Goal: Task Accomplishment & Management: Manage account settings

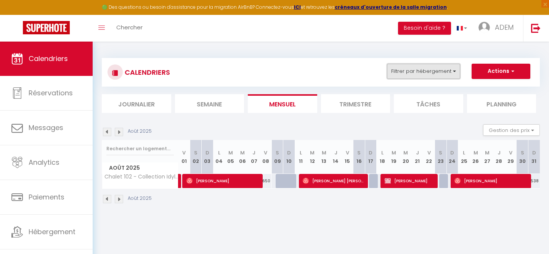
click at [426, 77] on button "Filtrer par hébergement" at bounding box center [423, 71] width 73 height 15
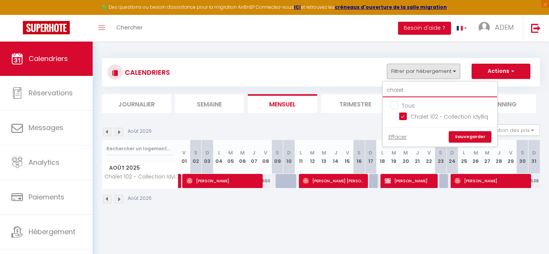
click at [398, 92] on input "chalet" at bounding box center [440, 91] width 114 height 14
checkbox input "false"
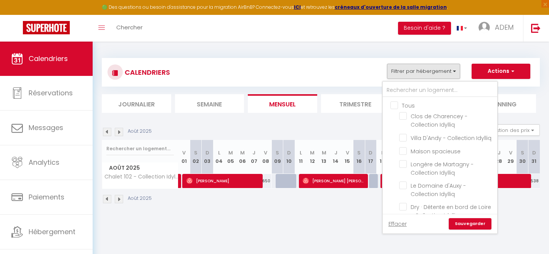
click at [395, 103] on input "Tous" at bounding box center [447, 105] width 114 height 8
checkbox input "true"
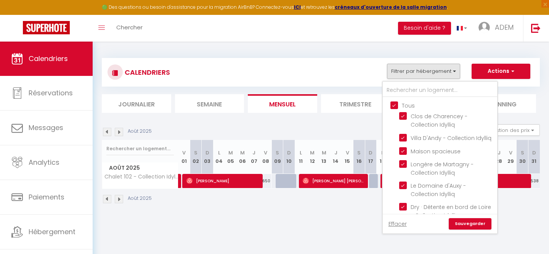
checkbox input "true"
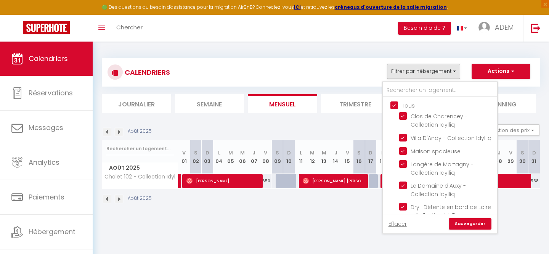
checkbox input "true"
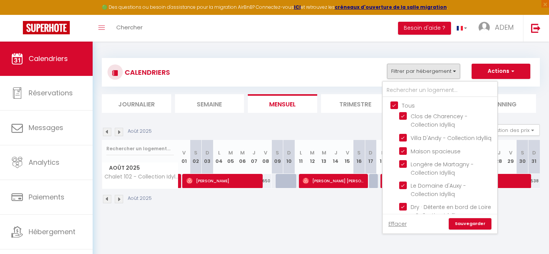
checkbox input "true"
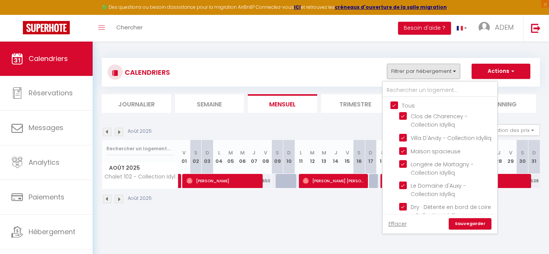
checkbox input "true"
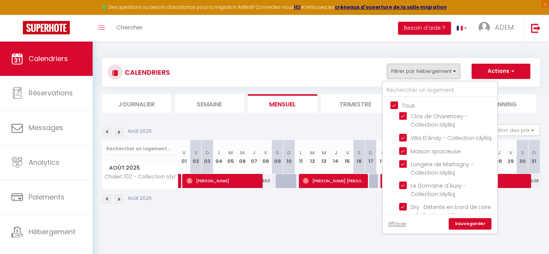
checkbox input "true"
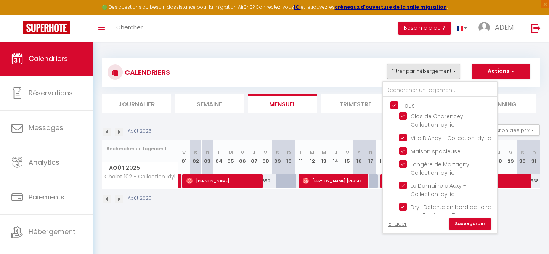
checkbox input "true"
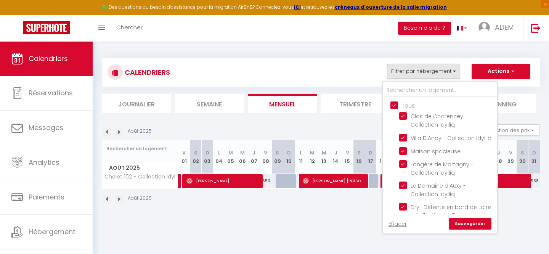
checkbox input "true"
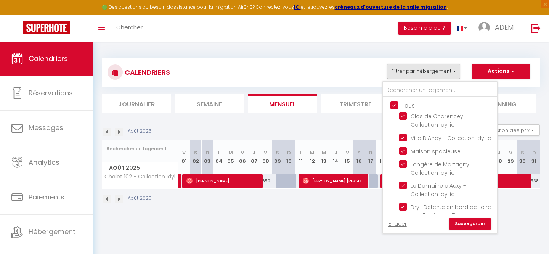
checkbox input "true"
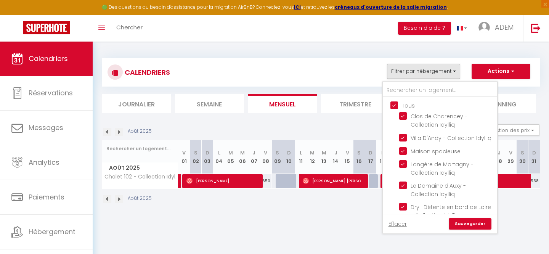
checkbox input "true"
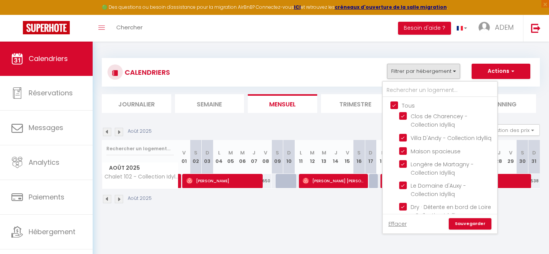
checkbox input "true"
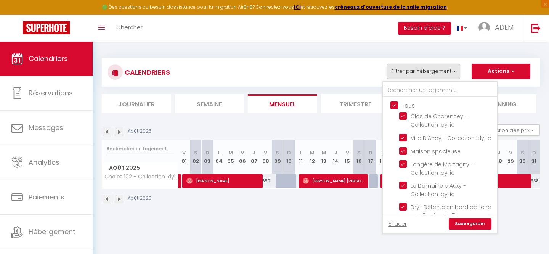
checkbox input "true"
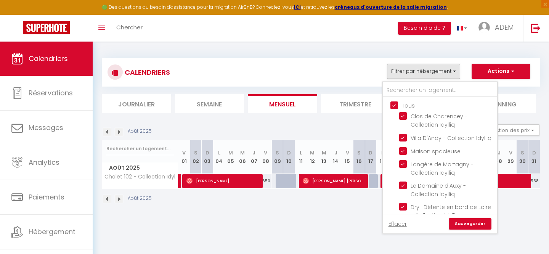
click at [395, 103] on input "Tous" at bounding box center [447, 105] width 114 height 8
checkbox input "false"
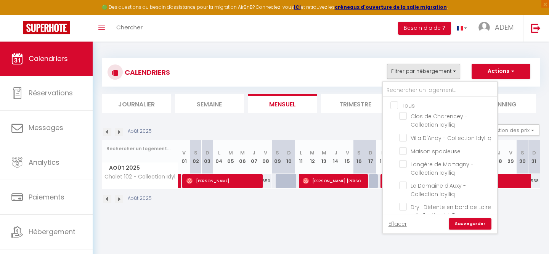
checkbox input "false"
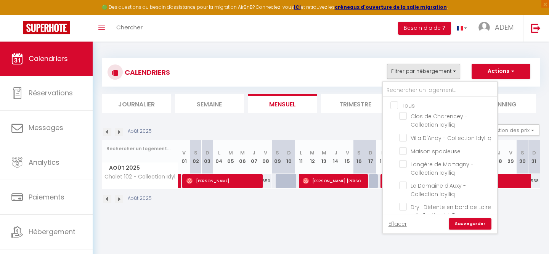
checkbox input "false"
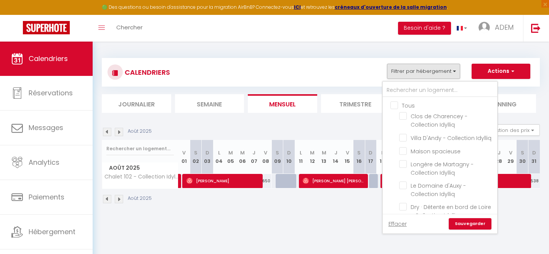
checkbox input "false"
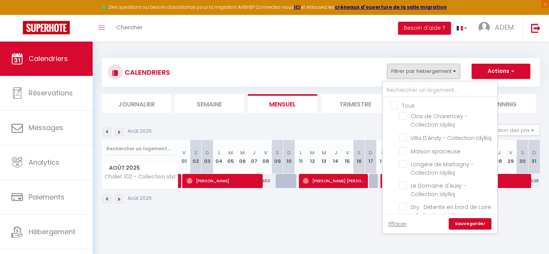
checkbox input "false"
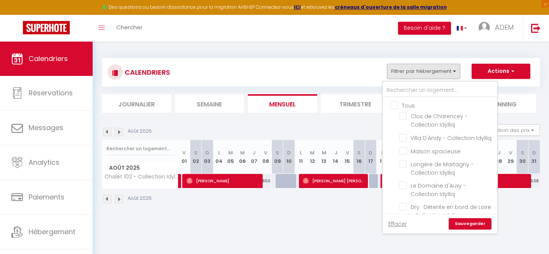
checkbox input "false"
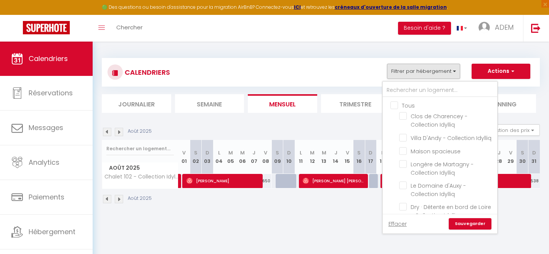
checkbox input "false"
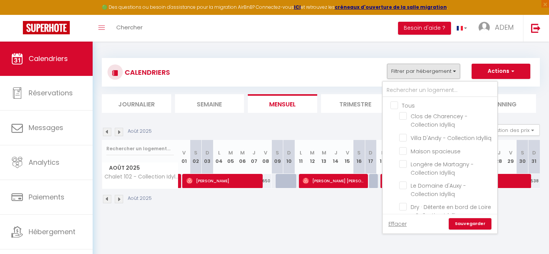
checkbox input "false"
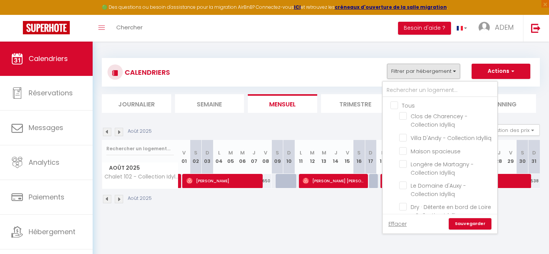
checkbox input "false"
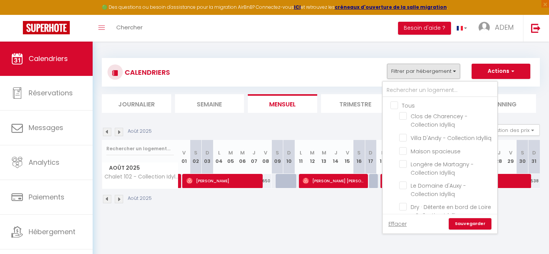
checkbox input "false"
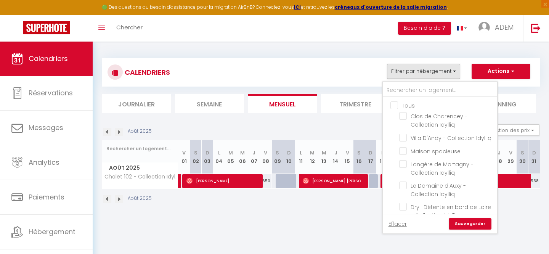
checkbox input "false"
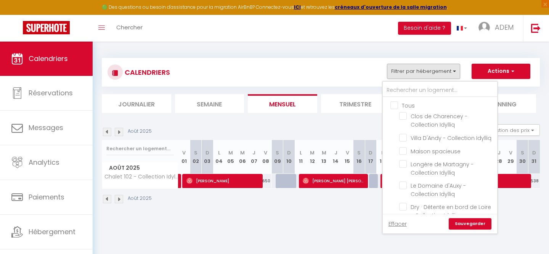
checkbox input "false"
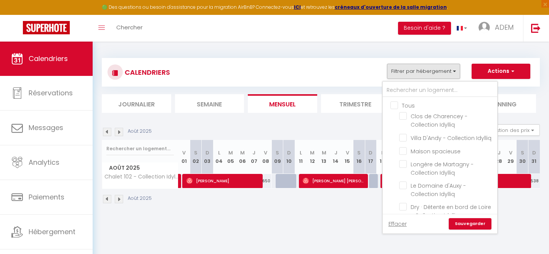
checkbox input "false"
click at [405, 91] on input "text" at bounding box center [440, 91] width 114 height 14
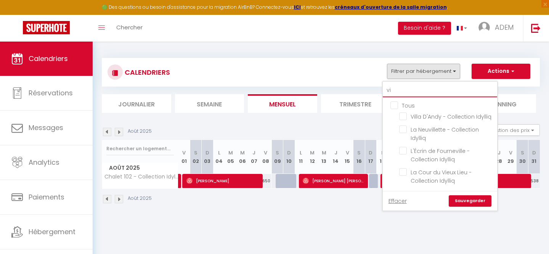
type input "v"
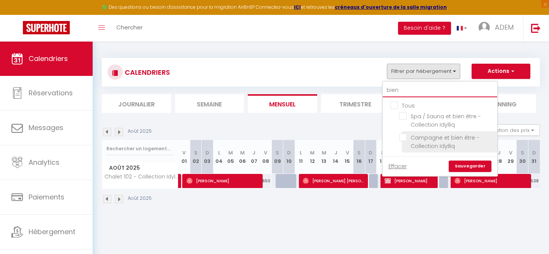
type input "bien"
click at [405, 139] on input "Campagne et bien être - Collection Idylliq" at bounding box center [446, 137] width 95 height 8
checkbox input "true"
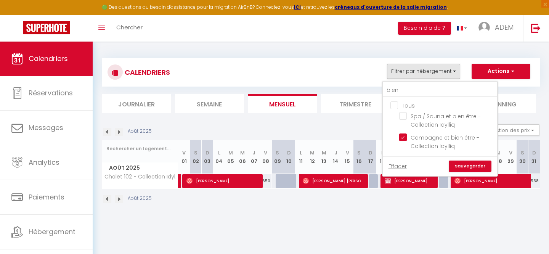
click at [470, 167] on link "Sauvegarder" at bounding box center [470, 166] width 43 height 11
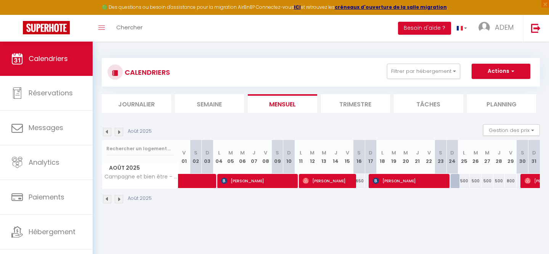
click at [118, 200] on img at bounding box center [119, 199] width 8 height 8
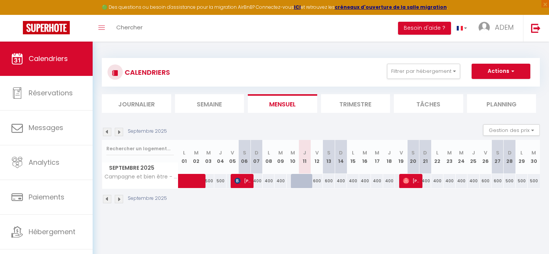
click at [118, 197] on img at bounding box center [119, 199] width 8 height 8
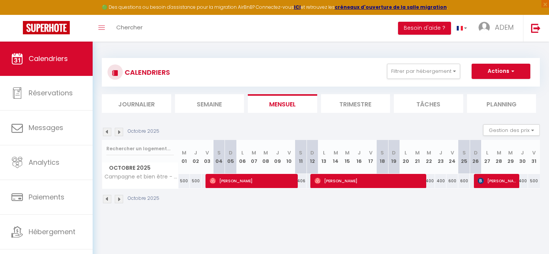
click at [118, 197] on img at bounding box center [119, 199] width 8 height 8
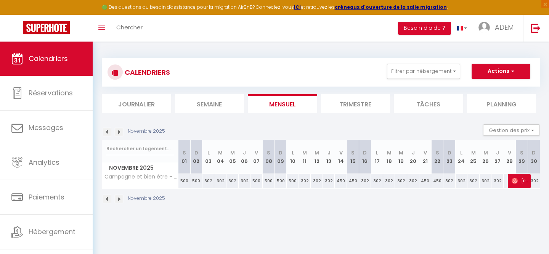
click at [109, 201] on img at bounding box center [107, 199] width 8 height 8
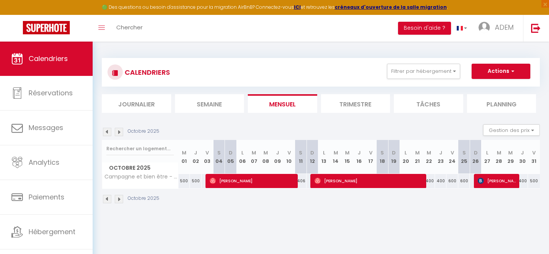
click at [108, 201] on img at bounding box center [107, 199] width 8 height 8
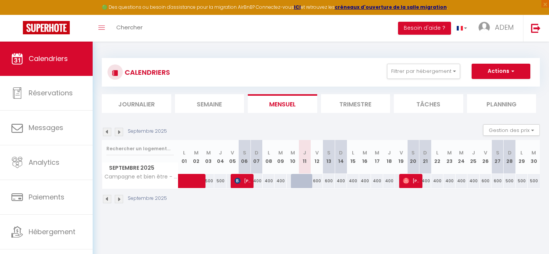
click at [108, 201] on img at bounding box center [107, 199] width 8 height 8
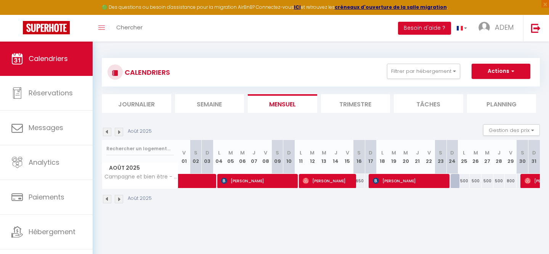
click at [116, 199] on img at bounding box center [119, 199] width 8 height 8
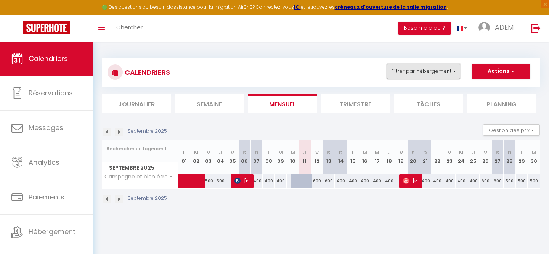
click at [423, 67] on button "Filtrer par hébergement" at bounding box center [423, 71] width 73 height 15
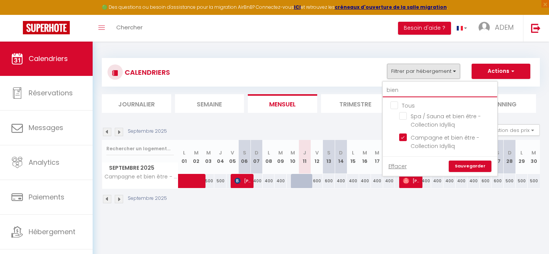
click at [393, 90] on input "bien" at bounding box center [440, 91] width 114 height 14
checkbox input "false"
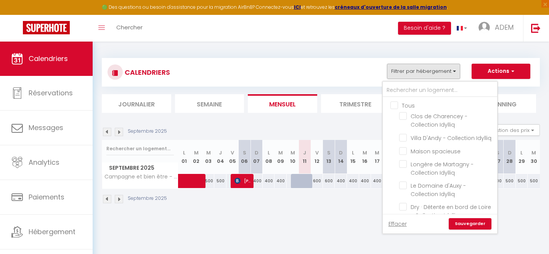
click at [394, 104] on input "Tous" at bounding box center [447, 105] width 114 height 8
checkbox input "true"
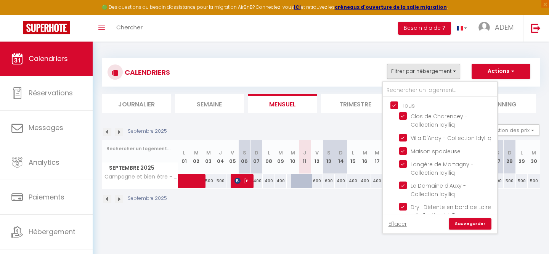
checkbox input "true"
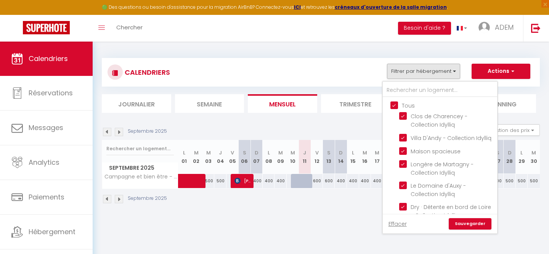
checkbox input "true"
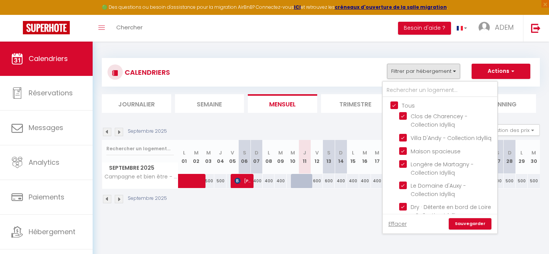
checkbox input "true"
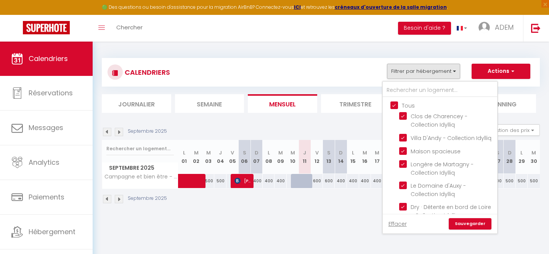
checkbox input "true"
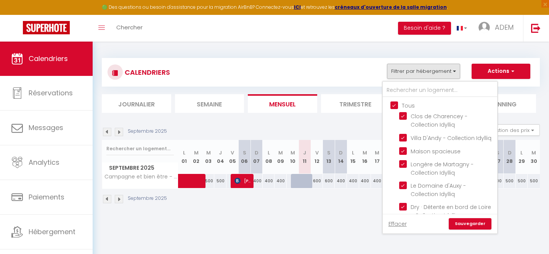
checkbox input "true"
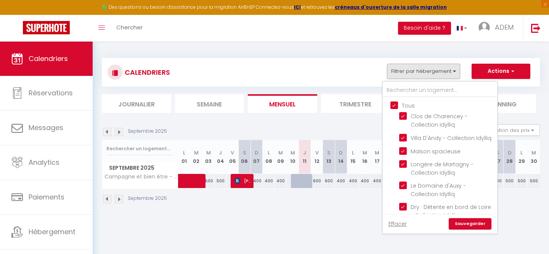
checkbox input "true"
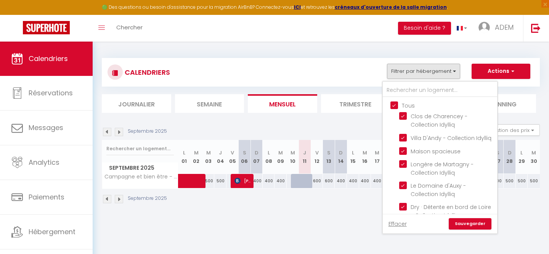
checkbox input "true"
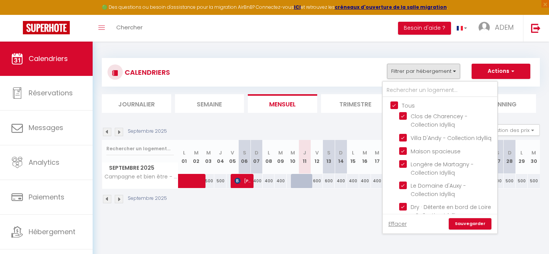
checkbox input "true"
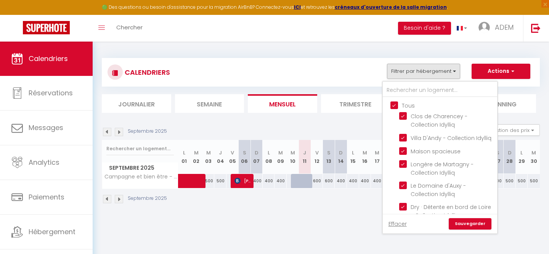
checkbox input "true"
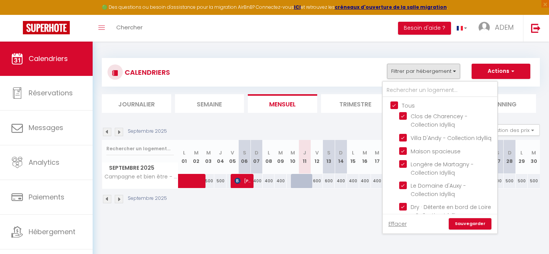
checkbox input "true"
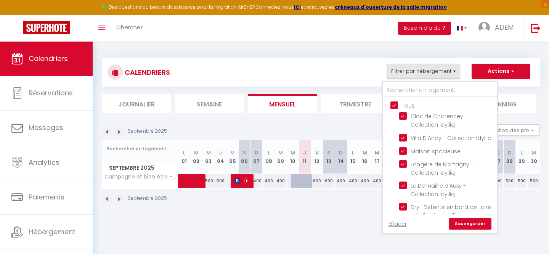
checkbox input "true"
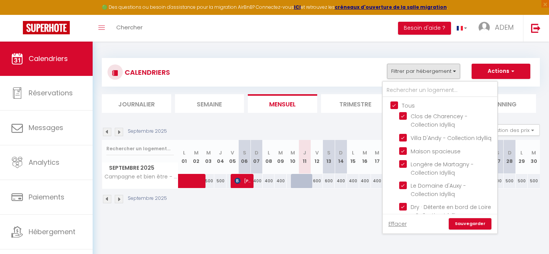
click at [394, 104] on input "Tous" at bounding box center [447, 105] width 114 height 8
checkbox input "false"
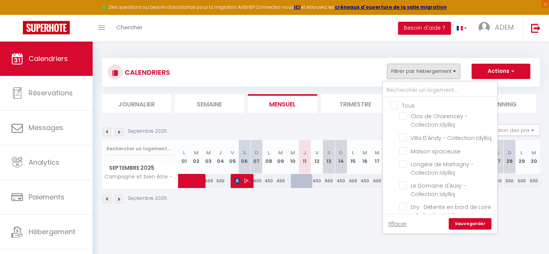
checkbox input "false"
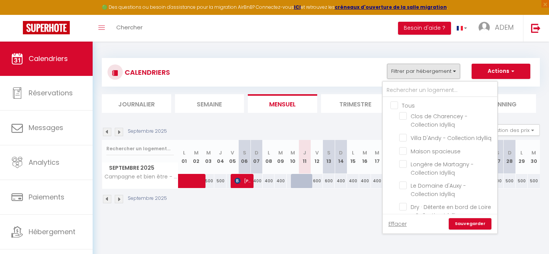
checkbox input "false"
click at [397, 91] on input "text" at bounding box center [440, 91] width 114 height 14
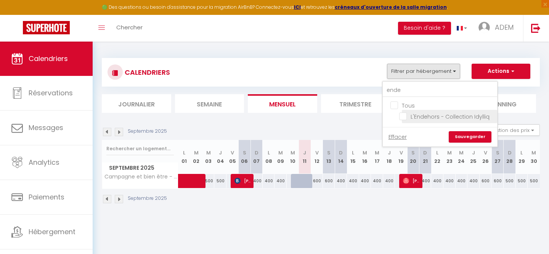
click at [405, 117] on input "L'Endehors - Collection Idylliq" at bounding box center [446, 116] width 95 height 8
click at [464, 135] on link "Sauvegarder" at bounding box center [470, 136] width 43 height 11
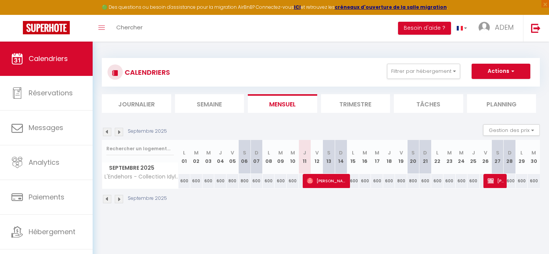
click at [104, 201] on img at bounding box center [107, 199] width 8 height 8
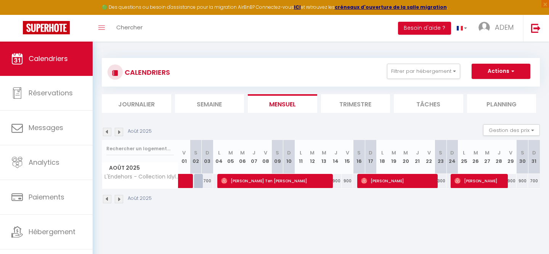
click at [117, 201] on img at bounding box center [119, 199] width 8 height 8
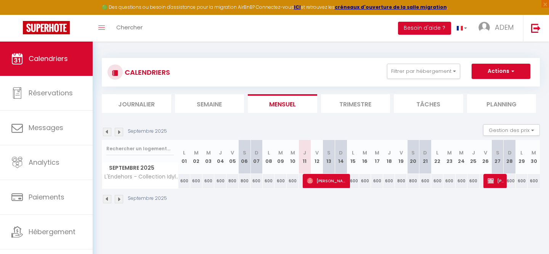
click at [108, 199] on img at bounding box center [107, 199] width 8 height 8
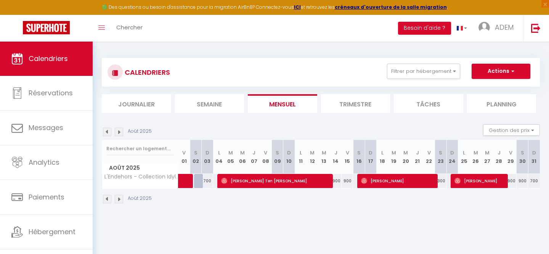
click at [117, 199] on img at bounding box center [119, 199] width 8 height 8
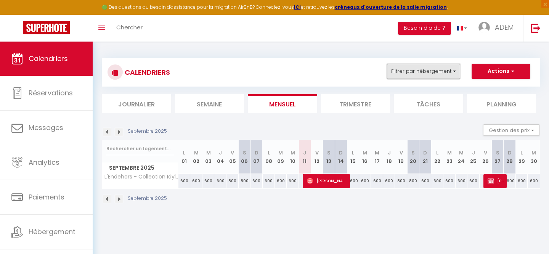
click at [394, 66] on button "Filtrer par hébergement" at bounding box center [423, 71] width 73 height 15
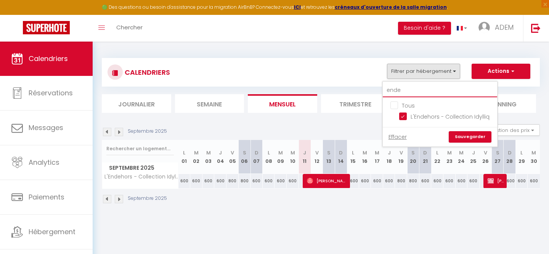
click at [398, 95] on input "ende" at bounding box center [440, 91] width 114 height 14
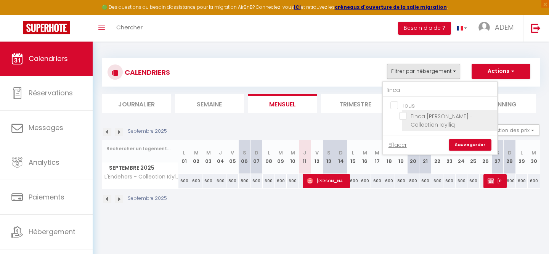
click at [407, 117] on input "Finca [PERSON_NAME] - Collection Idylliq" at bounding box center [446, 116] width 95 height 8
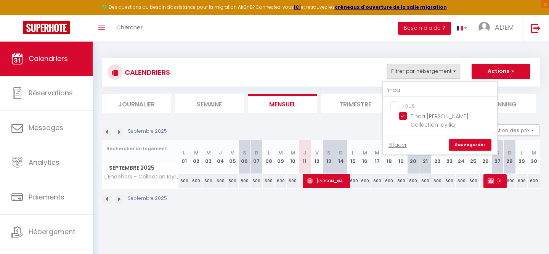
click at [478, 139] on link "Sauvegarder" at bounding box center [470, 144] width 43 height 11
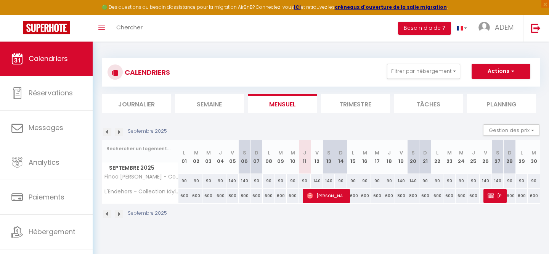
click at [306, 177] on div "90" at bounding box center [305, 181] width 12 height 14
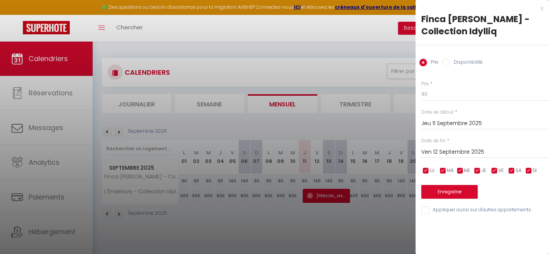
click at [448, 59] on input "Disponibilité" at bounding box center [446, 63] width 8 height 8
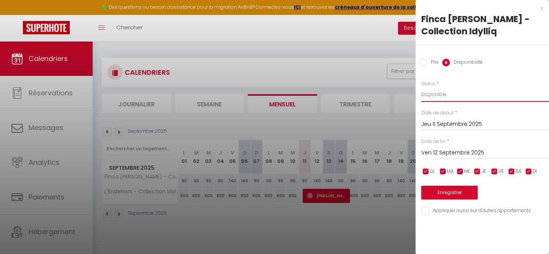
click at [445, 93] on select "Disponible Indisponible" at bounding box center [485, 94] width 128 height 14
click at [421, 87] on select "Disponible Indisponible" at bounding box center [485, 94] width 128 height 14
click at [441, 157] on input "Ven 12 Septembre 2025" at bounding box center [485, 153] width 128 height 10
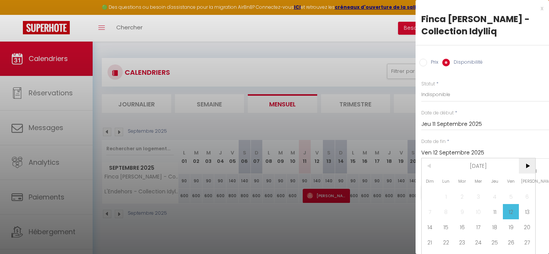
click at [525, 165] on span ">" at bounding box center [527, 165] width 16 height 15
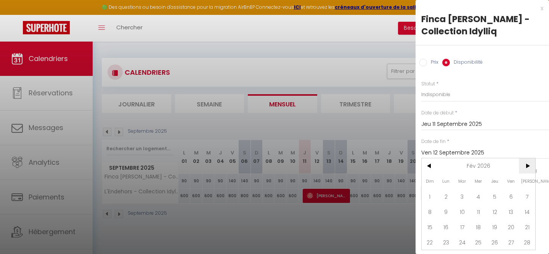
click at [525, 165] on span ">" at bounding box center [527, 165] width 16 height 15
click at [503, 188] on span "Ven" at bounding box center [511, 180] width 16 height 15
click at [503, 192] on span "3" at bounding box center [511, 196] width 16 height 15
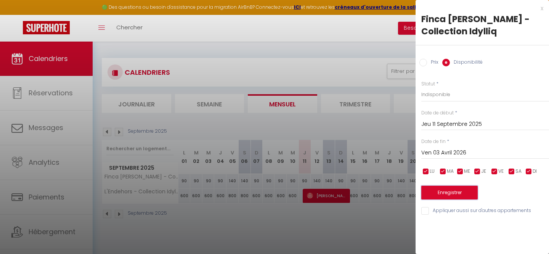
click at [453, 193] on button "Enregistrer" at bounding box center [449, 193] width 56 height 14
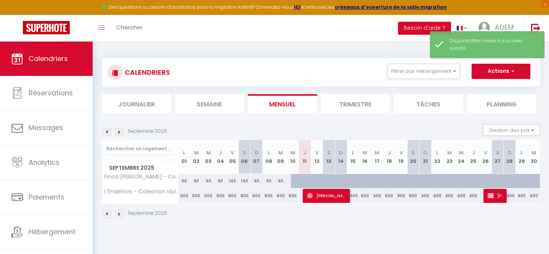
click at [120, 212] on img at bounding box center [119, 214] width 8 height 8
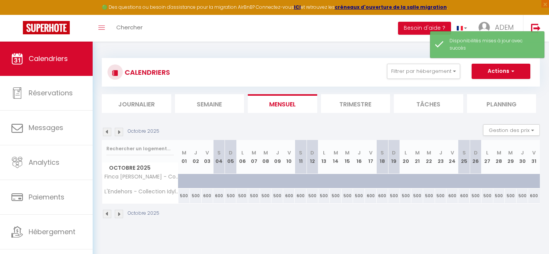
click at [120, 212] on img at bounding box center [119, 214] width 8 height 8
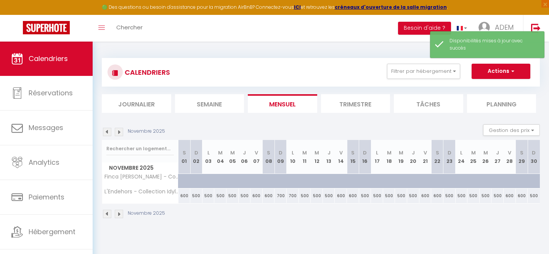
click at [120, 212] on img at bounding box center [119, 214] width 8 height 8
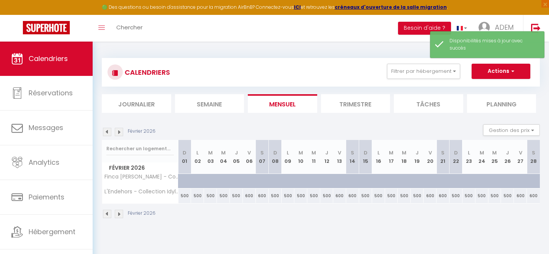
click at [120, 212] on img at bounding box center [119, 214] width 8 height 8
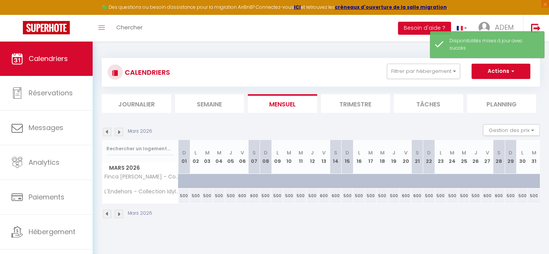
click at [120, 212] on img at bounding box center [119, 214] width 8 height 8
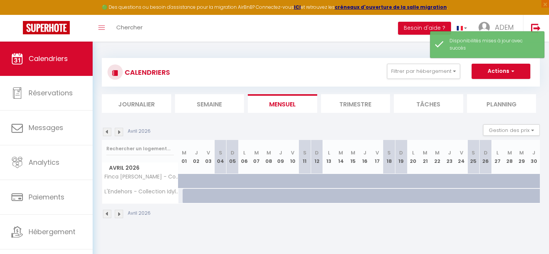
click at [120, 212] on img at bounding box center [119, 214] width 8 height 8
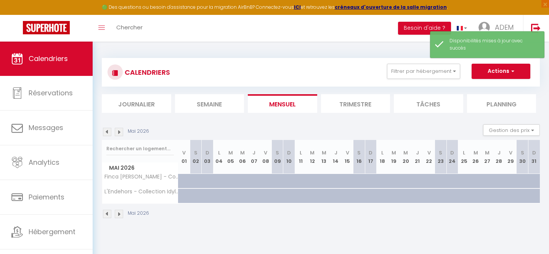
click at [110, 213] on img at bounding box center [107, 214] width 8 height 8
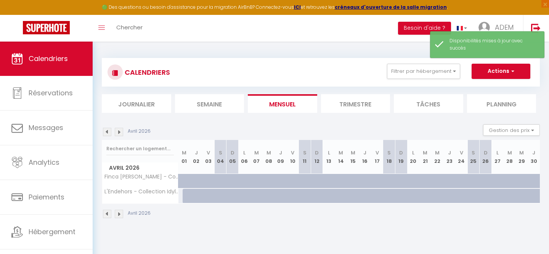
click at [110, 213] on img at bounding box center [107, 214] width 8 height 8
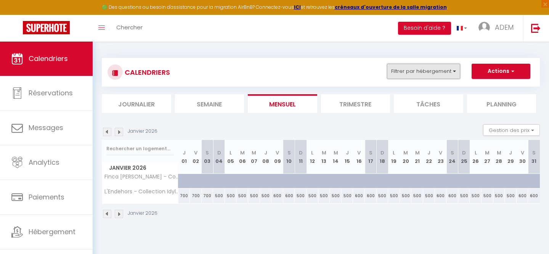
click at [414, 70] on button "Filtrer par hébergement" at bounding box center [423, 71] width 73 height 15
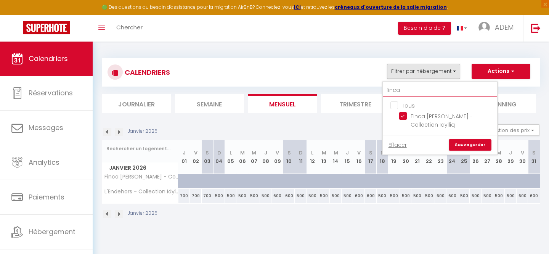
click at [399, 90] on input "finca" at bounding box center [440, 91] width 114 height 14
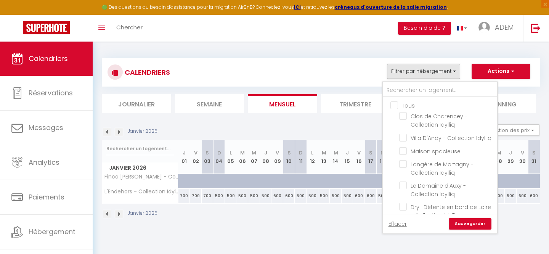
click at [392, 104] on input "Tous" at bounding box center [447, 105] width 114 height 8
click at [404, 89] on input "text" at bounding box center [440, 91] width 114 height 14
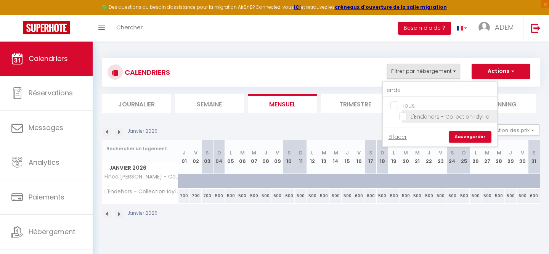
click at [405, 115] on input "L'Endehors - Collection Idylliq" at bounding box center [446, 116] width 95 height 8
click at [464, 135] on link "Sauvegarder" at bounding box center [470, 136] width 43 height 11
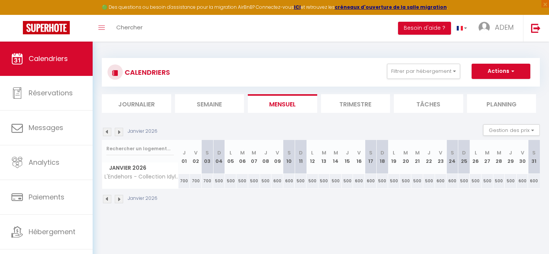
click at [108, 131] on img at bounding box center [107, 132] width 8 height 8
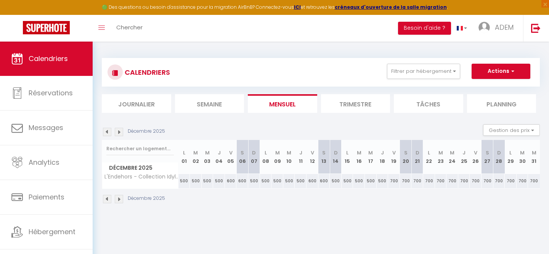
click at [108, 131] on img at bounding box center [107, 132] width 8 height 8
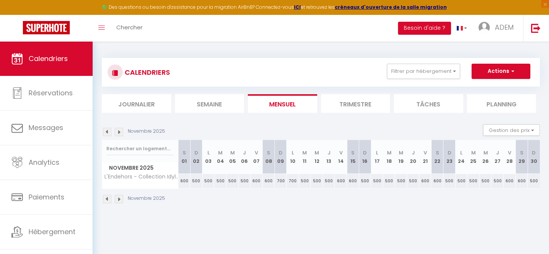
click at [108, 131] on img at bounding box center [107, 132] width 8 height 8
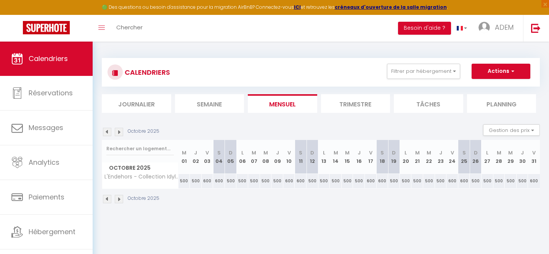
click at [108, 131] on img at bounding box center [107, 132] width 8 height 8
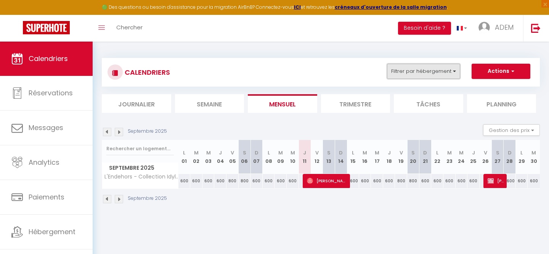
click at [420, 66] on button "Filtrer par hébergement" at bounding box center [423, 71] width 73 height 15
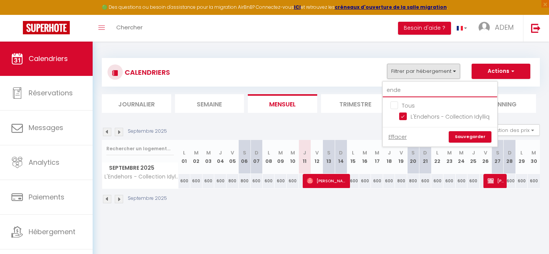
click at [400, 92] on input "ende" at bounding box center [440, 91] width 114 height 14
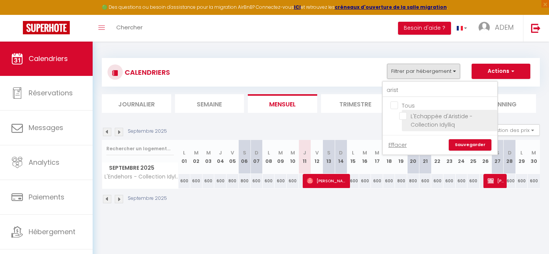
click at [406, 118] on input "L'Echappée d'Aristide - Collection Idylliq" at bounding box center [446, 116] width 95 height 8
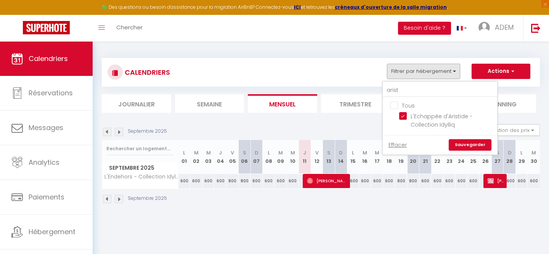
click at [477, 149] on link "Sauvegarder" at bounding box center [470, 144] width 43 height 11
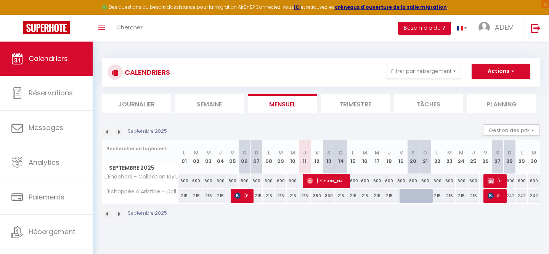
click at [439, 79] on div "CALENDRIERS Filtrer par hébergement arist Tous L'Echappée d'Aristide - Collecti…" at bounding box center [321, 72] width 427 height 17
click at [429, 75] on button "Filtrer par hébergement" at bounding box center [423, 71] width 73 height 15
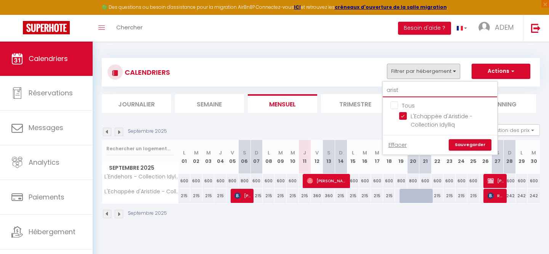
click at [406, 88] on input "arist" at bounding box center [440, 91] width 114 height 14
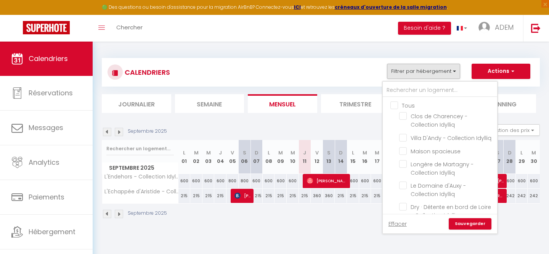
click at [393, 105] on input "Tous" at bounding box center [447, 105] width 114 height 8
click at [404, 92] on input "text" at bounding box center [440, 91] width 114 height 14
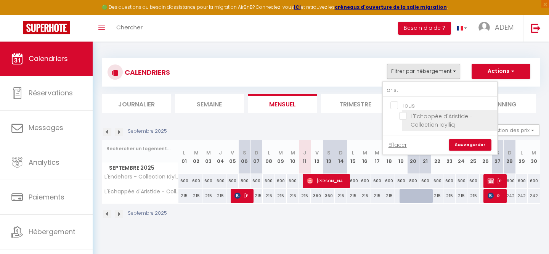
click at [402, 116] on input "L'Echappée d'Aristide - Collection Idylliq" at bounding box center [446, 116] width 95 height 8
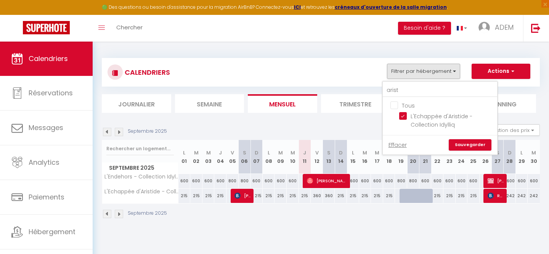
click at [467, 143] on link "Sauvegarder" at bounding box center [470, 144] width 43 height 11
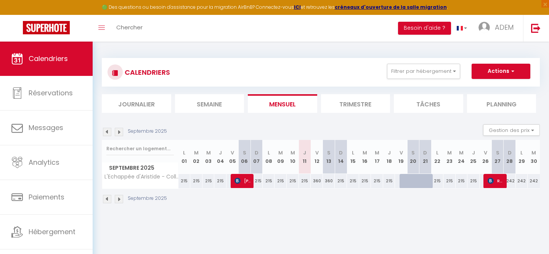
click at [122, 200] on img at bounding box center [119, 199] width 8 height 8
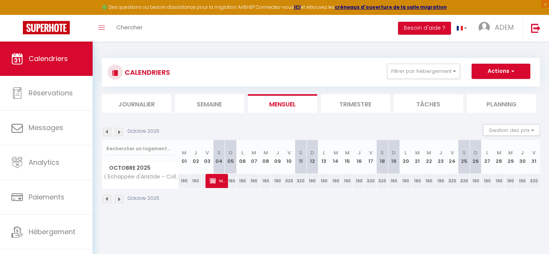
click at [122, 200] on img at bounding box center [119, 199] width 8 height 8
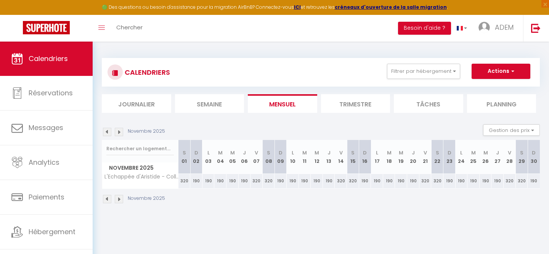
click at [122, 200] on img at bounding box center [119, 199] width 8 height 8
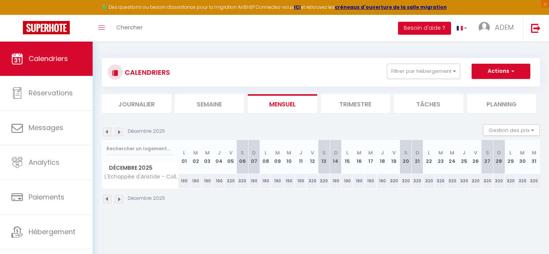
click at [109, 199] on img at bounding box center [107, 199] width 8 height 8
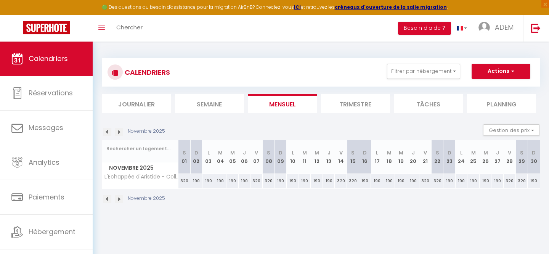
click at [118, 199] on img at bounding box center [119, 199] width 8 height 8
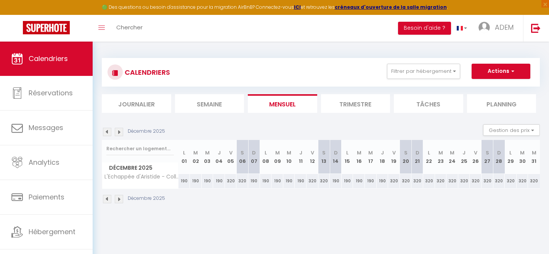
click at [106, 198] on img at bounding box center [107, 199] width 8 height 8
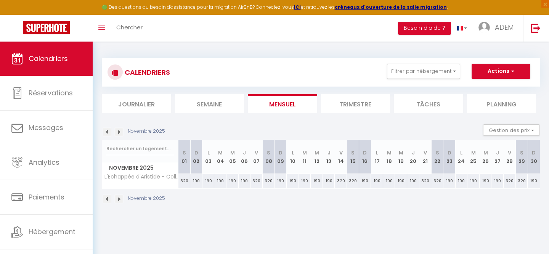
click at [106, 198] on img at bounding box center [107, 199] width 8 height 8
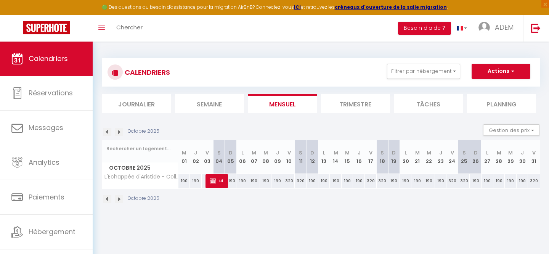
click at [108, 198] on img at bounding box center [107, 199] width 8 height 8
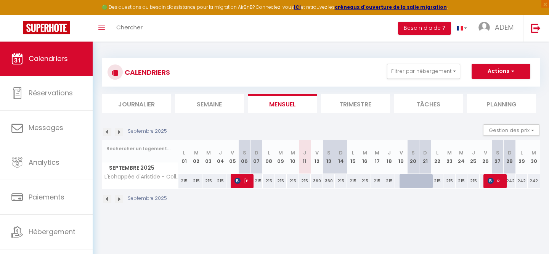
click at [118, 199] on img at bounding box center [119, 199] width 8 height 8
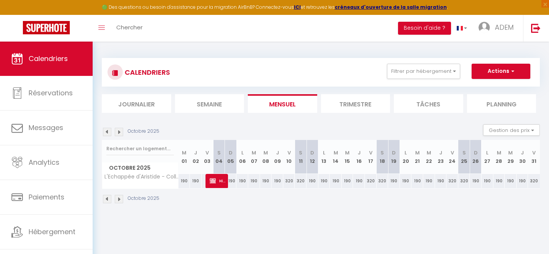
click at [107, 200] on img at bounding box center [107, 199] width 8 height 8
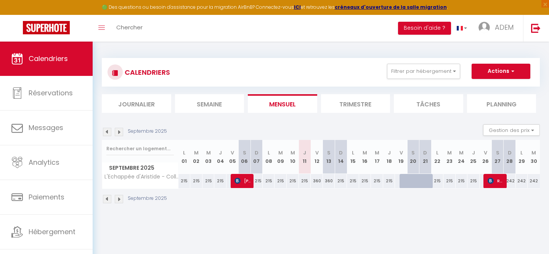
click at [119, 197] on img at bounding box center [119, 199] width 8 height 8
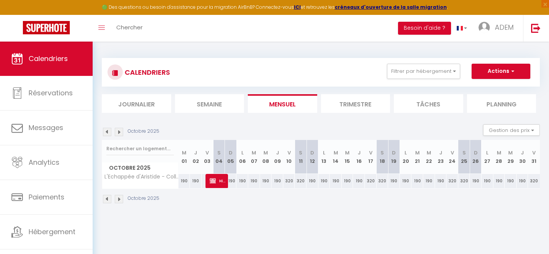
click at [261, 183] on div "190" at bounding box center [266, 181] width 12 height 14
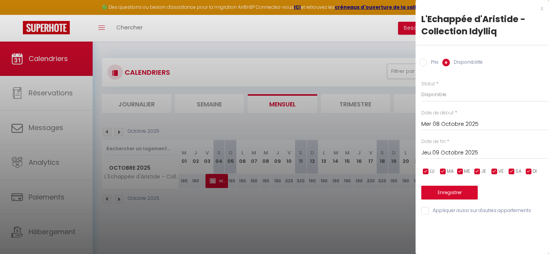
click at [432, 61] on label "Prix" at bounding box center [432, 63] width 11 height 8
click at [427, 61] on input "Prix" at bounding box center [423, 63] width 8 height 8
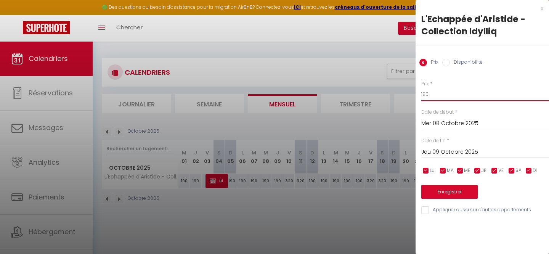
click at [432, 96] on input "190" at bounding box center [485, 94] width 128 height 14
click at [431, 96] on input "190" at bounding box center [485, 94] width 128 height 14
click at [442, 150] on input "Jeu 09 Octobre 2025" at bounding box center [485, 152] width 128 height 10
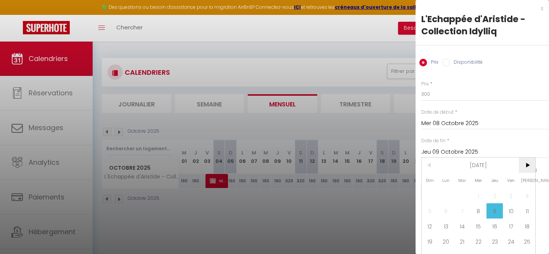
click at [525, 161] on span ">" at bounding box center [527, 164] width 16 height 15
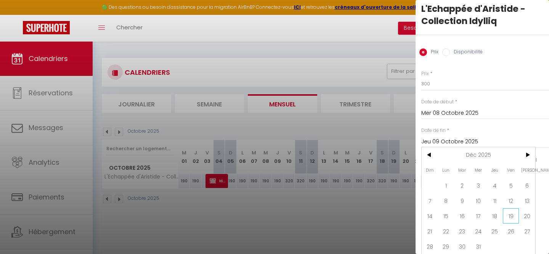
click at [507, 210] on span "19" at bounding box center [511, 215] width 16 height 15
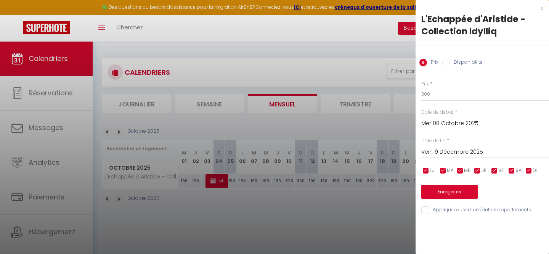
click at [533, 172] on span "DI" at bounding box center [535, 170] width 4 height 7
click at [488, 172] on div "LU MA ME JE VE SA DI" at bounding box center [485, 171] width 138 height 10
click at [480, 171] on input "checkbox" at bounding box center [478, 171] width 8 height 8
click at [461, 171] on input "checkbox" at bounding box center [460, 171] width 8 height 8
click at [443, 171] on input "checkbox" at bounding box center [443, 171] width 8 height 8
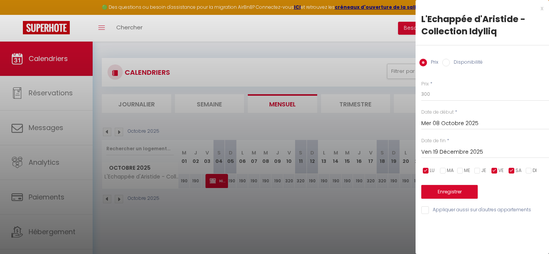
click at [433, 171] on span "LU" at bounding box center [432, 170] width 5 height 7
click at [437, 190] on button "Enregistrer" at bounding box center [449, 192] width 56 height 14
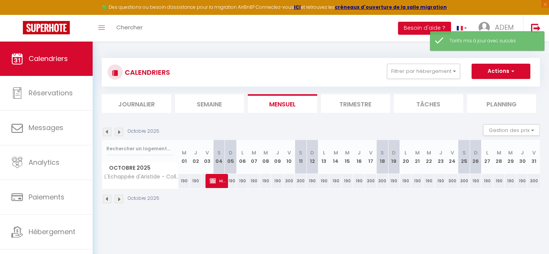
click at [270, 184] on div "190" at bounding box center [266, 181] width 12 height 14
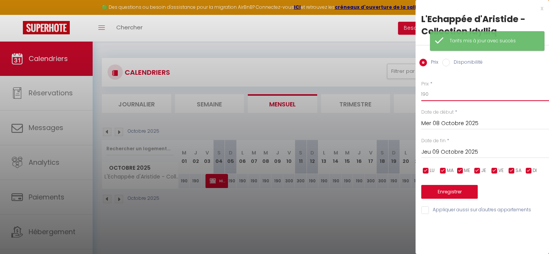
click at [432, 100] on input "190" at bounding box center [485, 94] width 128 height 14
click at [431, 149] on input "Jeu 09 Octobre 2025" at bounding box center [485, 152] width 128 height 10
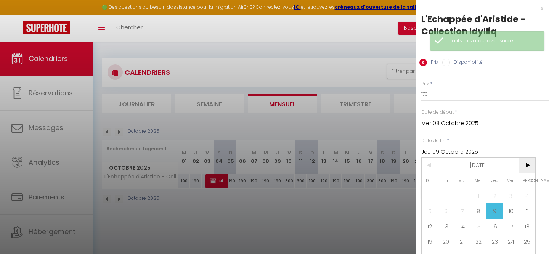
click at [527, 162] on span ">" at bounding box center [527, 164] width 16 height 15
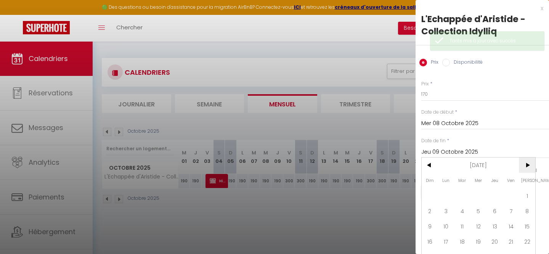
click at [527, 162] on span ">" at bounding box center [527, 164] width 16 height 15
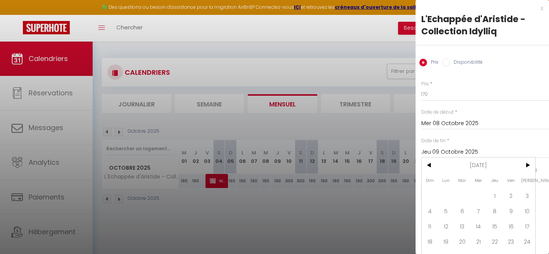
scroll to position [10, 0]
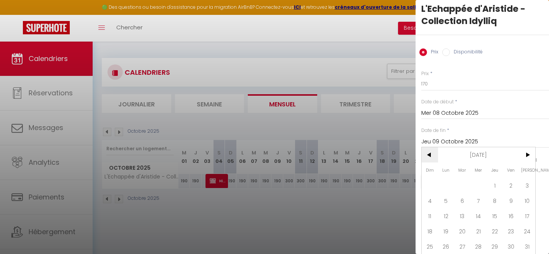
click at [432, 156] on span "<" at bounding box center [430, 154] width 16 height 15
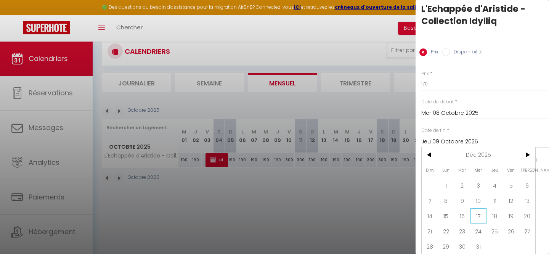
scroll to position [36, 0]
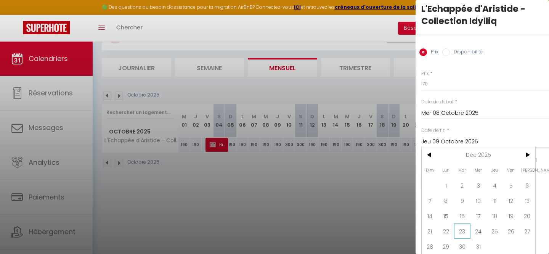
click at [462, 229] on span "23" at bounding box center [462, 230] width 16 height 15
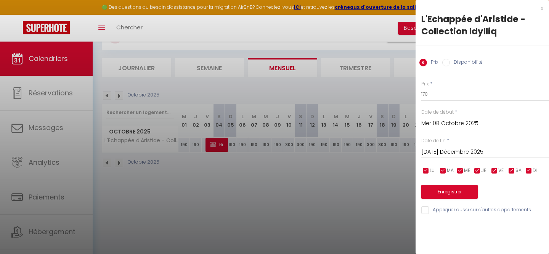
scroll to position [0, 0]
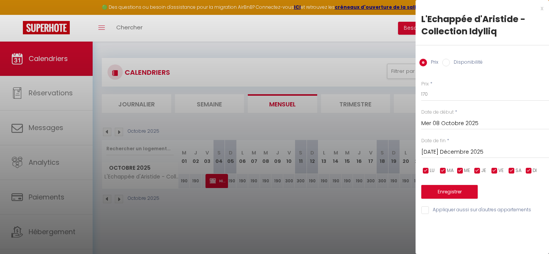
click at [511, 170] on input "checkbox" at bounding box center [512, 171] width 8 height 8
click at [497, 170] on input "checkbox" at bounding box center [495, 171] width 8 height 8
click at [458, 189] on button "Enregistrer" at bounding box center [449, 192] width 56 height 14
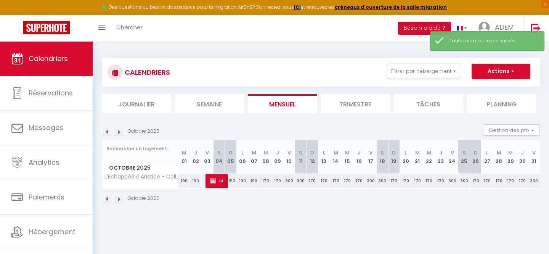
click at [118, 200] on img at bounding box center [119, 199] width 8 height 8
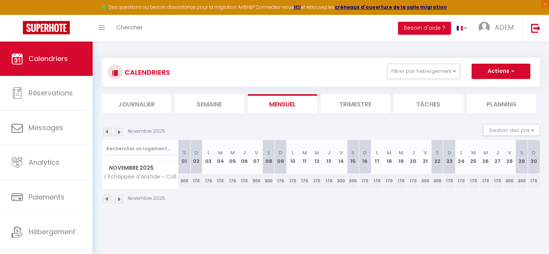
drag, startPoint x: 109, startPoint y: 197, endPoint x: 114, endPoint y: 199, distance: 5.2
click at [109, 197] on img at bounding box center [107, 199] width 8 height 8
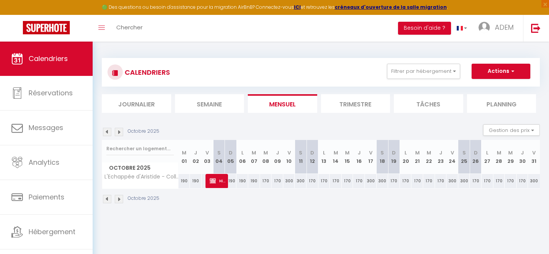
click at [109, 199] on img at bounding box center [107, 199] width 8 height 8
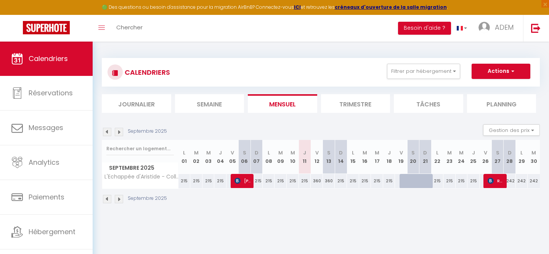
click at [117, 199] on img at bounding box center [119, 199] width 8 height 8
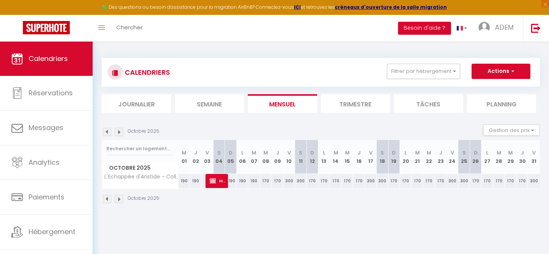
click at [117, 199] on img at bounding box center [119, 199] width 8 height 8
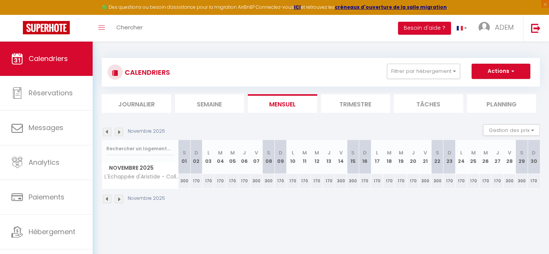
click at [279, 181] on div "170" at bounding box center [281, 181] width 12 height 14
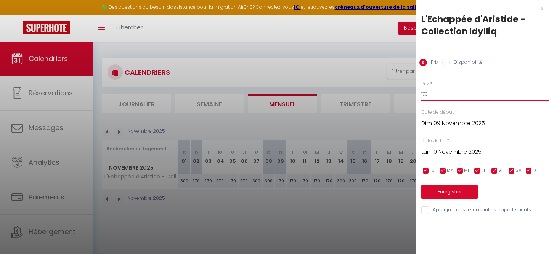
click at [448, 89] on input "170" at bounding box center [485, 94] width 128 height 14
click at [440, 150] on input "Lun 10 Novembre 2025" at bounding box center [485, 152] width 128 height 10
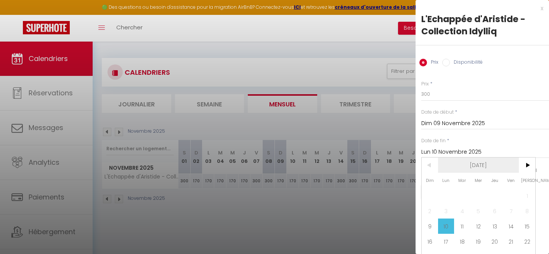
scroll to position [0, 0]
click at [464, 227] on span "11" at bounding box center [462, 225] width 16 height 15
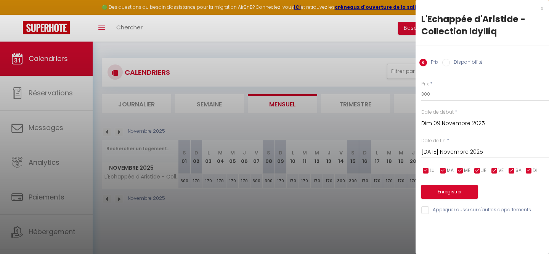
scroll to position [0, 0]
click at [446, 192] on button "Enregistrer" at bounding box center [449, 192] width 56 height 14
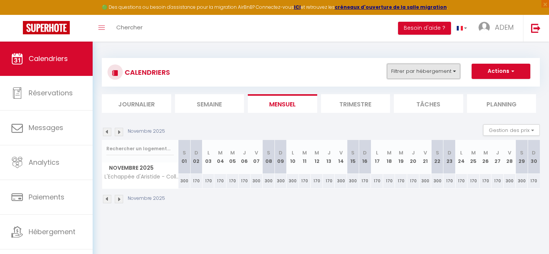
click at [424, 77] on button "Filtrer par hébergement" at bounding box center [423, 71] width 73 height 15
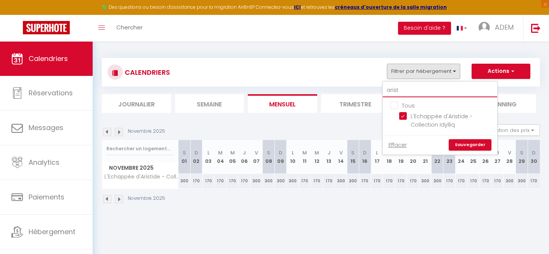
click at [402, 95] on input "arist" at bounding box center [440, 91] width 114 height 14
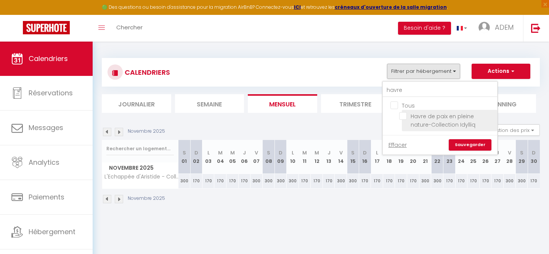
click at [404, 117] on input "Havre de paix en pleine nature-Collection Idylliq" at bounding box center [446, 116] width 95 height 8
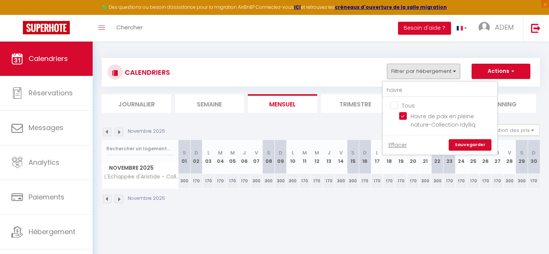
click at [473, 143] on link "Sauvegarder" at bounding box center [470, 144] width 43 height 11
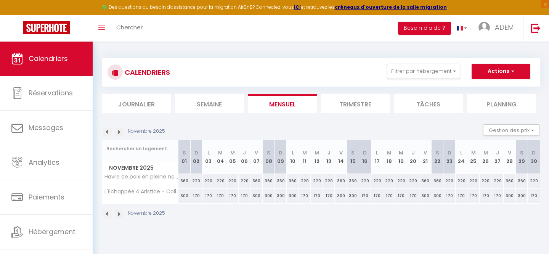
click at [109, 213] on img at bounding box center [107, 214] width 8 height 8
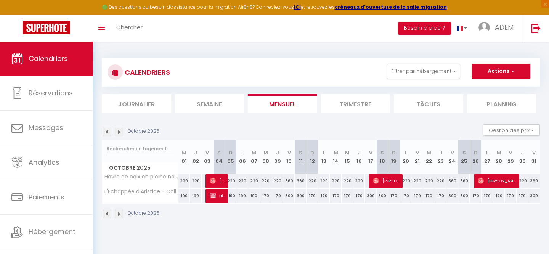
click at [108, 214] on img at bounding box center [107, 214] width 8 height 8
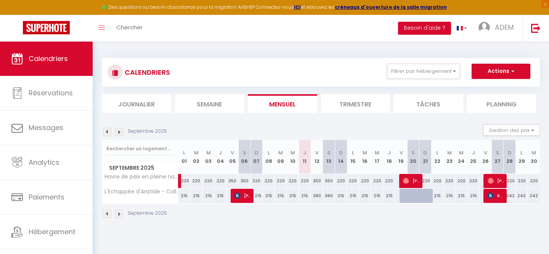
click at [120, 215] on img at bounding box center [119, 214] width 8 height 8
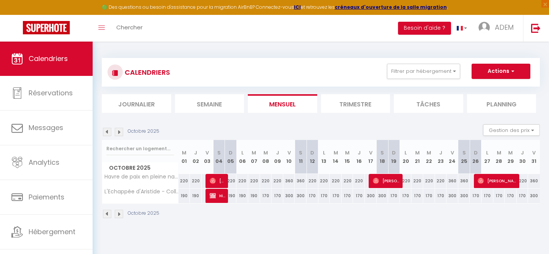
click at [117, 217] on img at bounding box center [119, 214] width 8 height 8
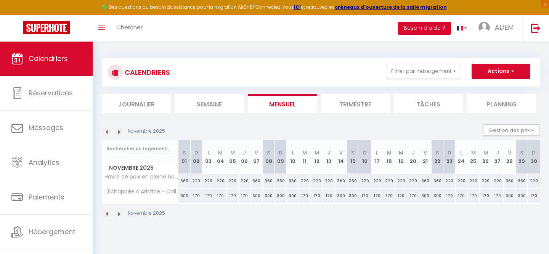
click at [117, 216] on img at bounding box center [119, 214] width 8 height 8
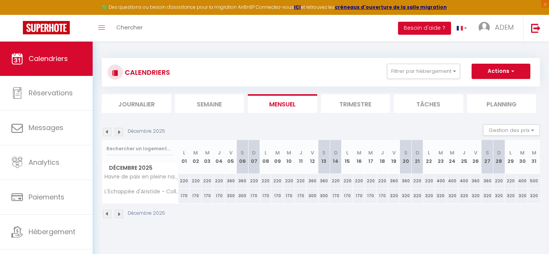
click at [429, 196] on div "320" at bounding box center [429, 196] width 12 height 14
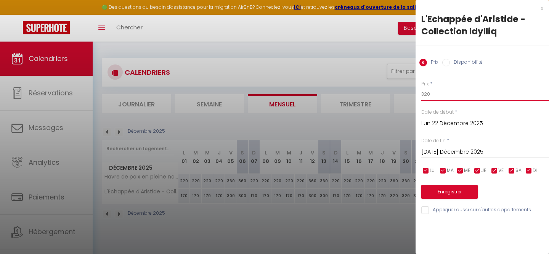
click at [448, 92] on input "320" at bounding box center [485, 94] width 128 height 14
click at [453, 194] on button "Enregistrer" at bounding box center [449, 192] width 56 height 14
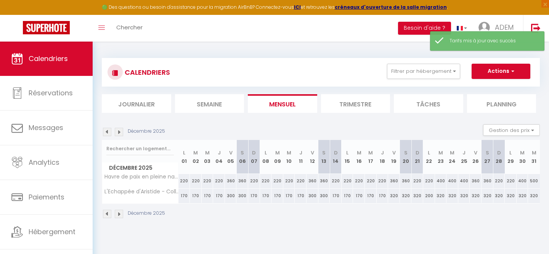
click at [441, 198] on div "320" at bounding box center [441, 196] width 12 height 14
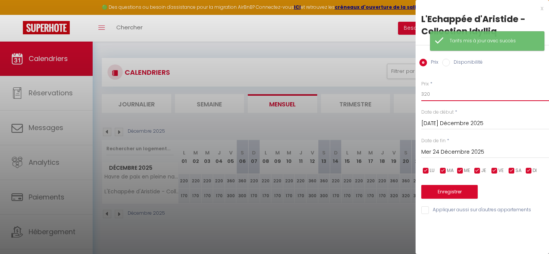
click at [428, 93] on input "320" at bounding box center [485, 94] width 128 height 14
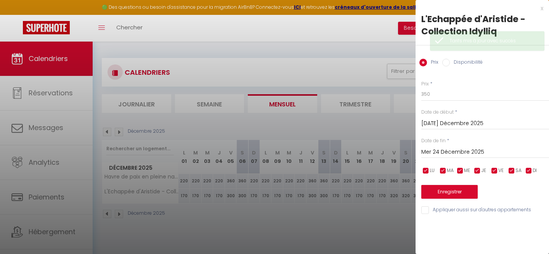
click at [442, 150] on input "Mer 24 Décembre 2025" at bounding box center [485, 152] width 128 height 10
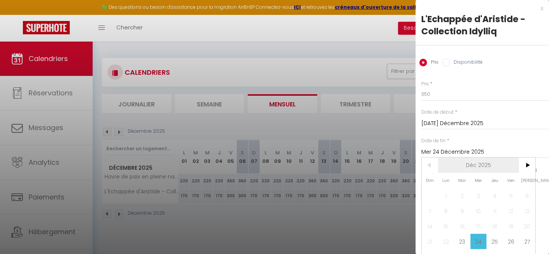
scroll to position [10, 0]
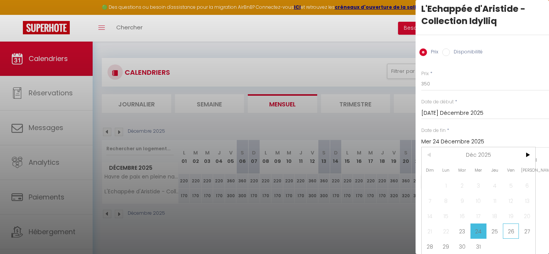
click at [507, 227] on span "26" at bounding box center [511, 230] width 16 height 15
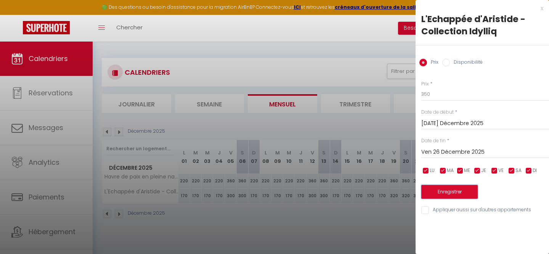
click at [464, 195] on button "Enregistrer" at bounding box center [449, 192] width 56 height 14
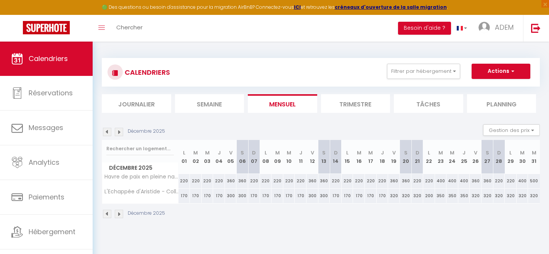
click at [502, 198] on div "320" at bounding box center [499, 196] width 12 height 14
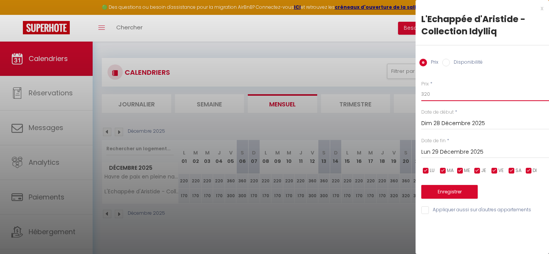
click at [434, 98] on input "320" at bounding box center [485, 94] width 128 height 14
click at [443, 148] on input "Lun 29 Décembre 2025" at bounding box center [485, 152] width 128 height 10
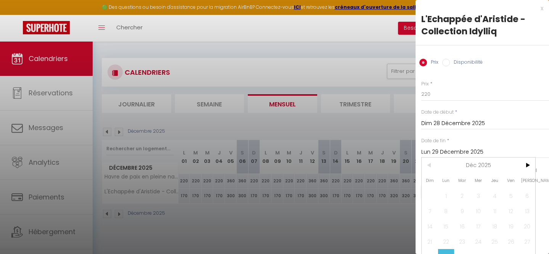
scroll to position [10, 0]
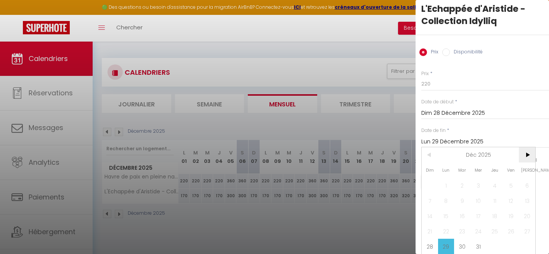
click at [529, 156] on span ">" at bounding box center [527, 154] width 16 height 15
click at [493, 186] on span "1" at bounding box center [495, 185] width 16 height 15
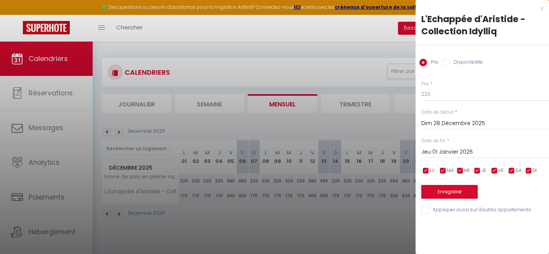
click at [456, 154] on input "Jeu 01 Janvier 2026" at bounding box center [485, 152] width 128 height 10
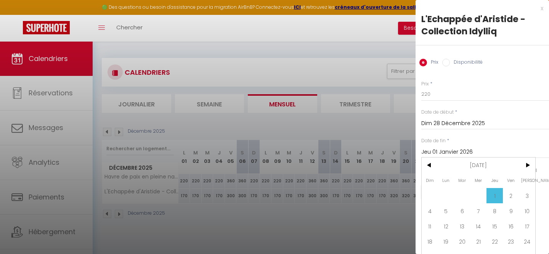
scroll to position [10, 0]
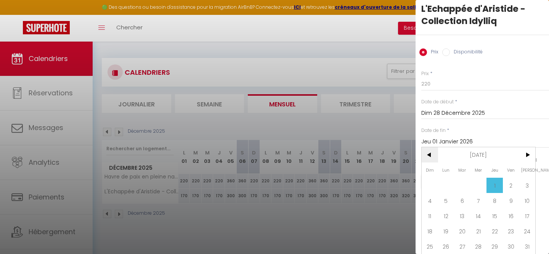
click at [432, 155] on span "<" at bounding box center [430, 154] width 16 height 15
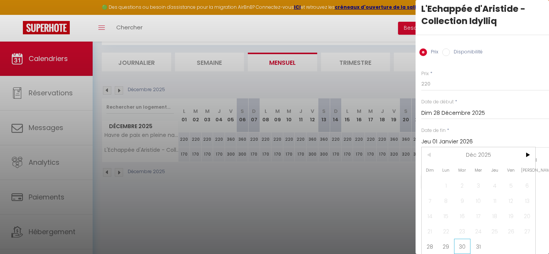
click at [458, 246] on span "30" at bounding box center [462, 246] width 16 height 15
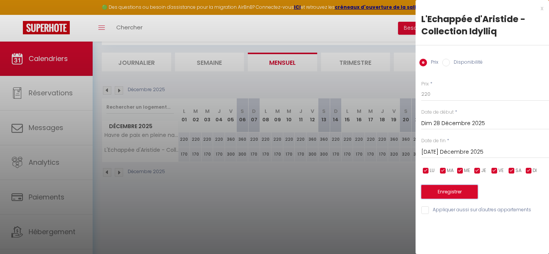
scroll to position [0, 0]
click at [447, 194] on button "Enregistrer" at bounding box center [449, 192] width 56 height 14
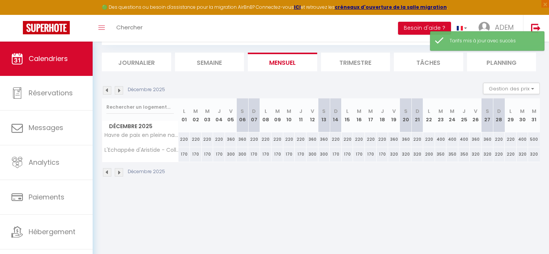
click at [522, 156] on div "320" at bounding box center [523, 154] width 12 height 14
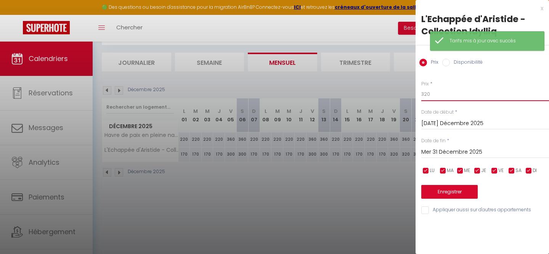
click at [430, 95] on input "320" at bounding box center [485, 94] width 128 height 14
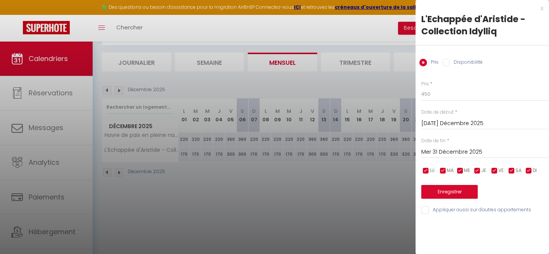
click at [430, 154] on input "Mer 31 Décembre 2025" at bounding box center [485, 152] width 128 height 10
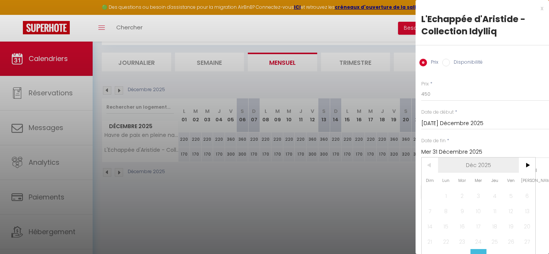
scroll to position [10, 0]
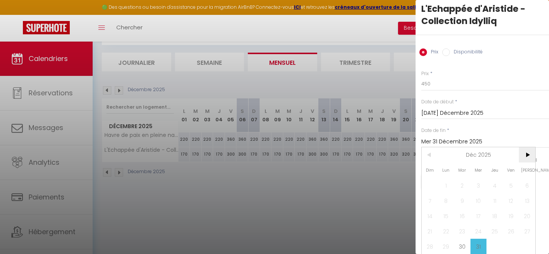
click at [530, 154] on span ">" at bounding box center [527, 154] width 16 height 15
click at [513, 186] on span "2" at bounding box center [511, 185] width 16 height 15
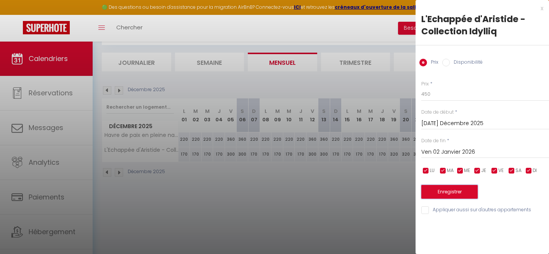
click at [440, 190] on button "Enregistrer" at bounding box center [449, 192] width 56 height 14
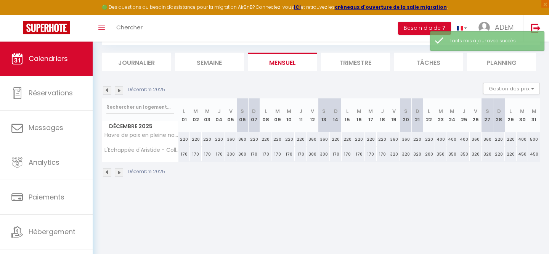
click at [439, 156] on div "350" at bounding box center [441, 154] width 12 height 14
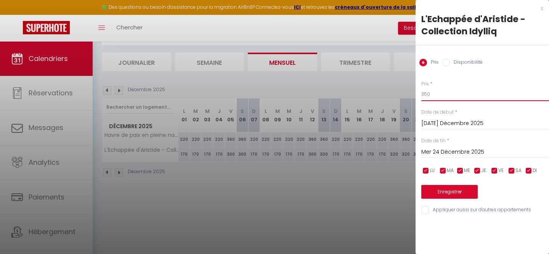
click at [432, 95] on input "350" at bounding box center [485, 94] width 128 height 14
click at [439, 151] on input "Mer 24 Décembre 2025" at bounding box center [485, 152] width 128 height 10
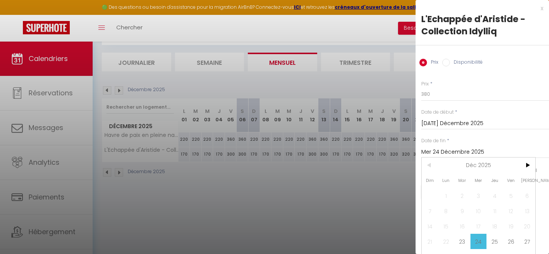
scroll to position [10, 0]
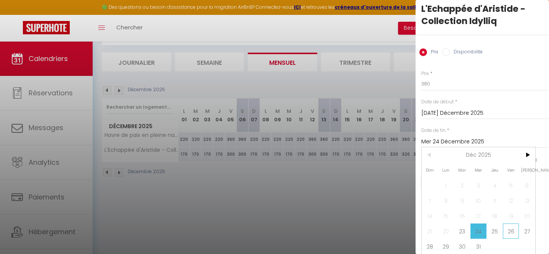
click at [504, 233] on span "26" at bounding box center [511, 230] width 16 height 15
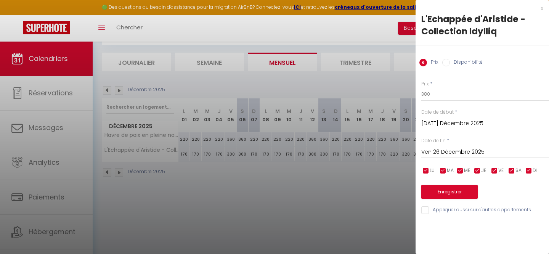
scroll to position [0, 0]
click at [458, 194] on button "Enregistrer" at bounding box center [449, 192] width 56 height 14
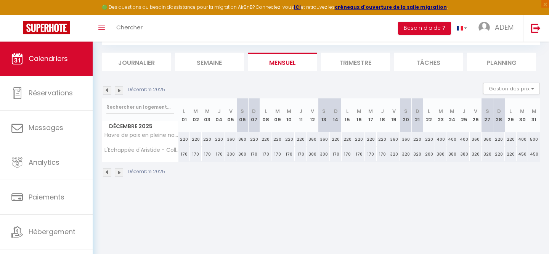
click at [118, 171] on img at bounding box center [119, 172] width 8 height 8
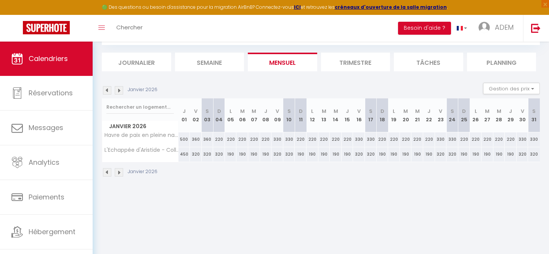
click at [249, 156] on div "190" at bounding box center [254, 154] width 12 height 14
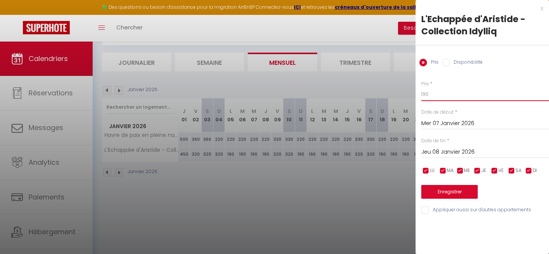
click at [439, 92] on input "190" at bounding box center [485, 94] width 128 height 14
click at [464, 147] on div "Jeu 08 Janvier 2026 < [DATE] > Dim Lun Mar Mer Jeu Ven Sam 1 2 3 4 5 6 7 8 9 10…" at bounding box center [485, 152] width 128 height 14
click at [473, 152] on input "Jeu 08 Janvier 2026" at bounding box center [485, 152] width 128 height 10
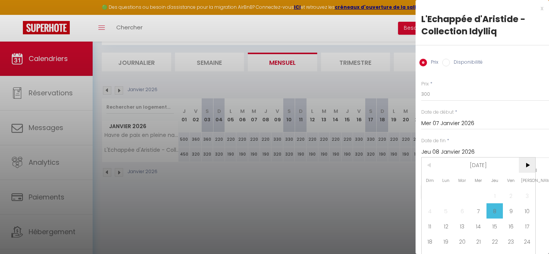
click at [525, 165] on span ">" at bounding box center [527, 164] width 16 height 15
click at [525, 166] on span ">" at bounding box center [527, 164] width 16 height 15
click at [492, 196] on span "2" at bounding box center [495, 195] width 16 height 15
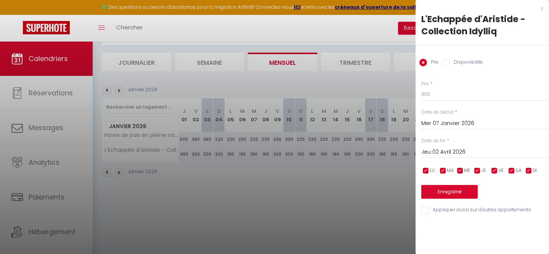
click at [513, 173] on input "checkbox" at bounding box center [512, 171] width 8 height 8
click at [495, 173] on input "checkbox" at bounding box center [495, 171] width 8 height 8
click at [509, 172] on input "checkbox" at bounding box center [512, 171] width 8 height 8
click at [495, 172] on input "checkbox" at bounding box center [495, 171] width 8 height 8
click at [477, 170] on input "checkbox" at bounding box center [478, 171] width 8 height 8
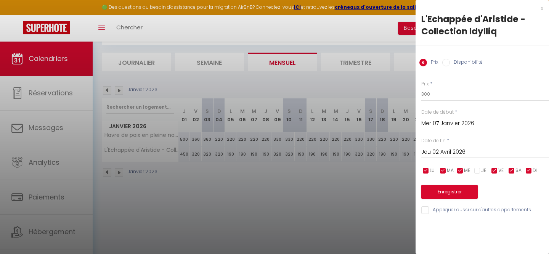
click at [461, 170] on input "checkbox" at bounding box center [460, 171] width 8 height 8
click at [449, 170] on span "MA" at bounding box center [450, 170] width 7 height 7
click at [432, 170] on span "LU" at bounding box center [432, 170] width 5 height 7
click at [529, 170] on input "checkbox" at bounding box center [529, 171] width 8 height 8
click at [440, 189] on button "Enregistrer" at bounding box center [449, 192] width 56 height 14
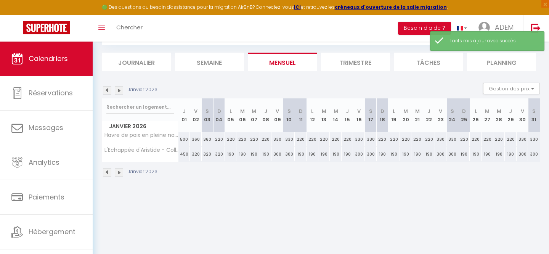
click at [120, 172] on img at bounding box center [119, 172] width 8 height 8
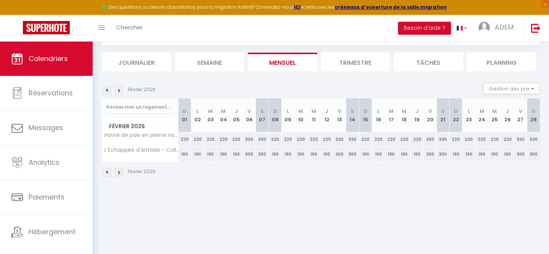
click at [120, 172] on img at bounding box center [119, 172] width 8 height 8
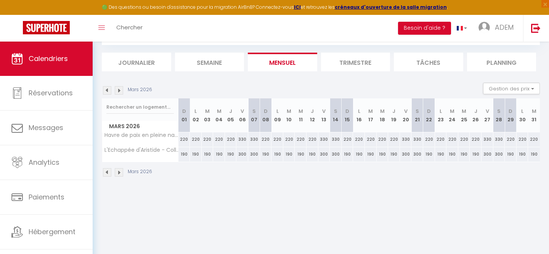
click at [120, 172] on img at bounding box center [119, 172] width 8 height 8
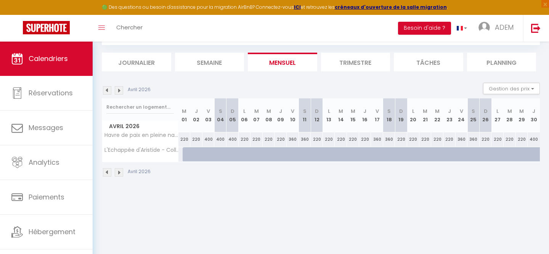
click at [104, 172] on img at bounding box center [107, 172] width 8 height 8
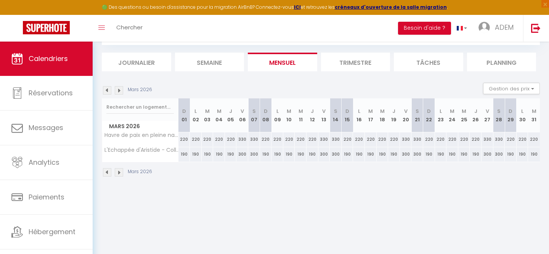
click at [104, 172] on img at bounding box center [107, 172] width 8 height 8
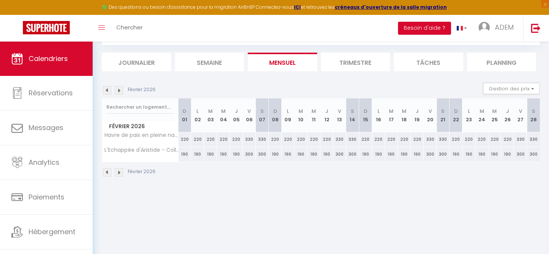
click at [106, 172] on img at bounding box center [107, 172] width 8 height 8
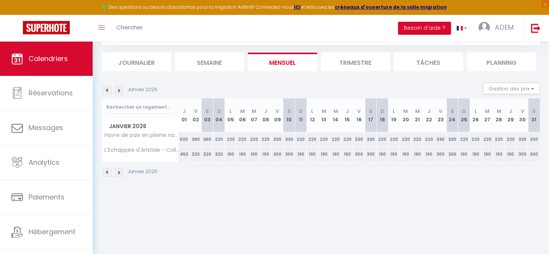
click at [106, 172] on img at bounding box center [107, 172] width 8 height 8
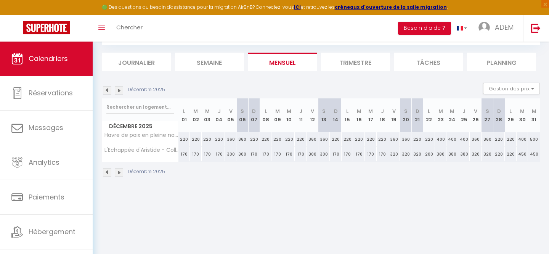
click at [119, 172] on img at bounding box center [119, 172] width 8 height 8
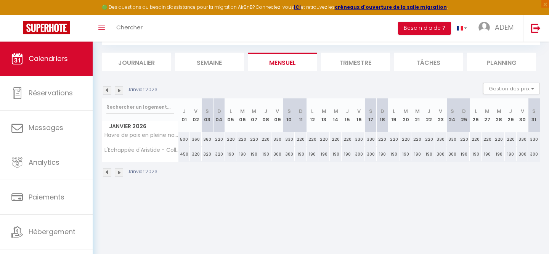
click at [119, 172] on img at bounding box center [119, 172] width 8 height 8
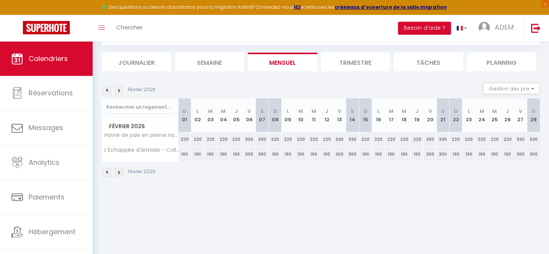
click at [119, 172] on img at bounding box center [119, 172] width 8 height 8
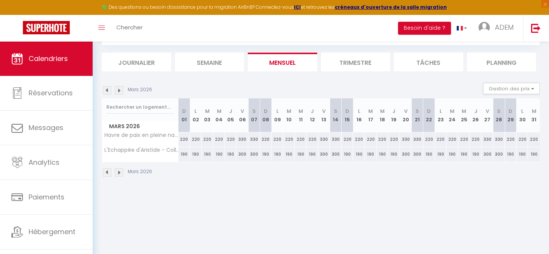
click at [107, 175] on img at bounding box center [107, 172] width 8 height 8
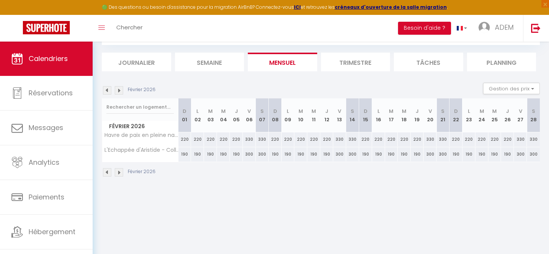
click at [108, 172] on img at bounding box center [107, 172] width 8 height 8
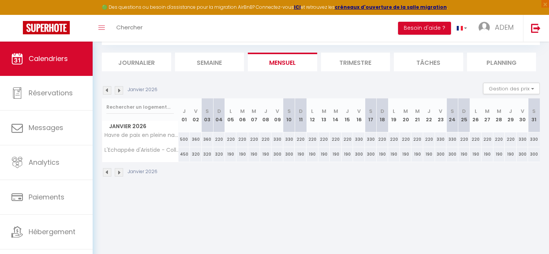
click at [122, 172] on img at bounding box center [119, 172] width 8 height 8
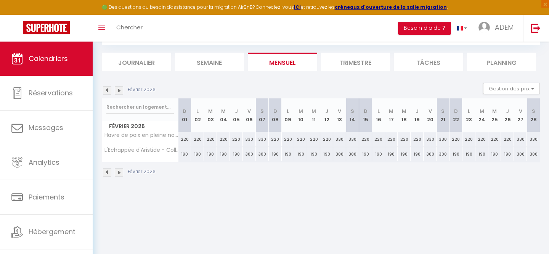
click at [119, 172] on img at bounding box center [119, 172] width 8 height 8
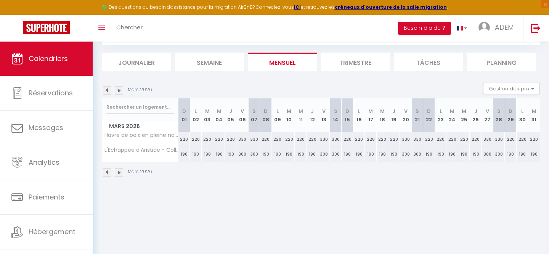
click at [119, 172] on img at bounding box center [119, 172] width 8 height 8
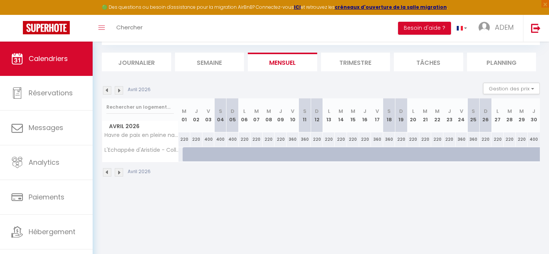
click at [106, 174] on img at bounding box center [107, 172] width 8 height 8
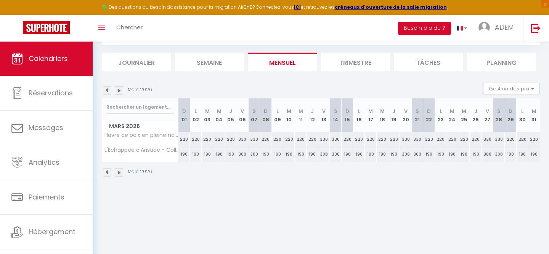
click at [106, 174] on img at bounding box center [107, 172] width 8 height 8
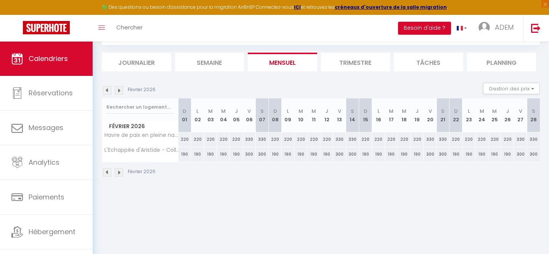
click at [106, 174] on img at bounding box center [107, 172] width 8 height 8
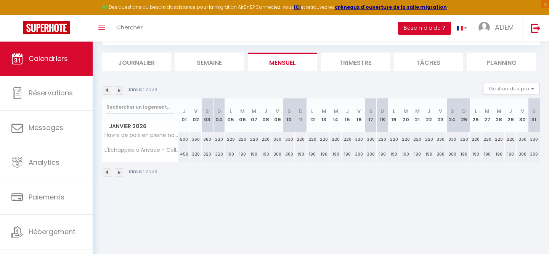
click at [106, 173] on img at bounding box center [107, 172] width 8 height 8
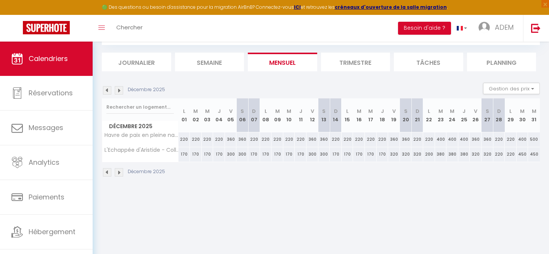
click at [106, 173] on img at bounding box center [107, 172] width 8 height 8
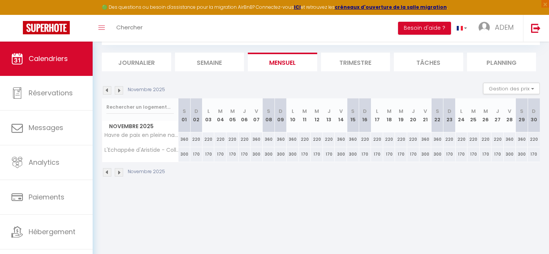
click at [106, 173] on img at bounding box center [107, 172] width 8 height 8
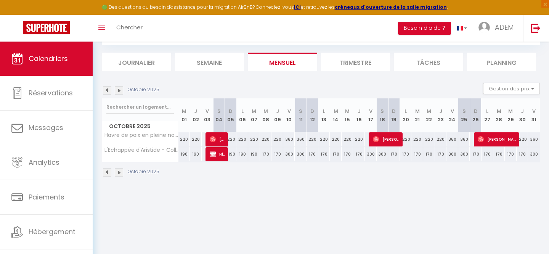
click at [106, 173] on img at bounding box center [107, 172] width 8 height 8
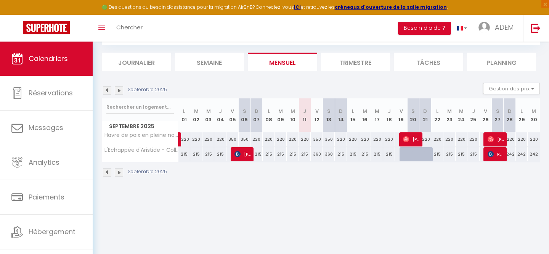
click at [119, 176] on img at bounding box center [119, 172] width 8 height 8
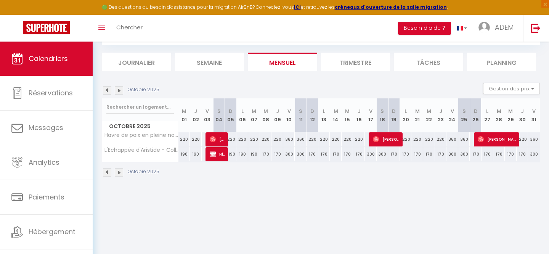
click at [115, 175] on img at bounding box center [119, 172] width 8 height 8
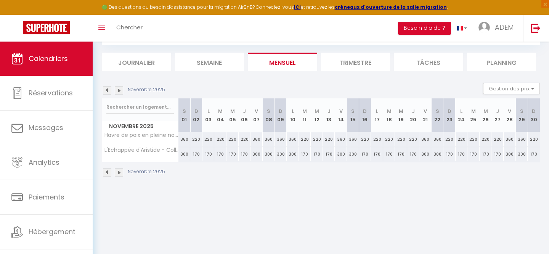
click at [109, 172] on img at bounding box center [107, 172] width 8 height 8
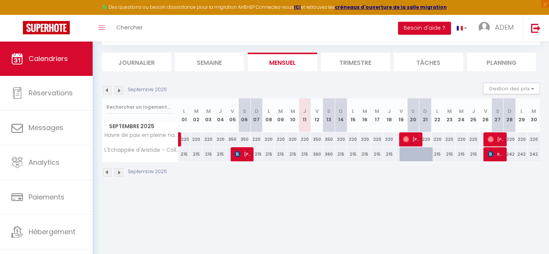
click at [119, 175] on img at bounding box center [119, 172] width 8 height 8
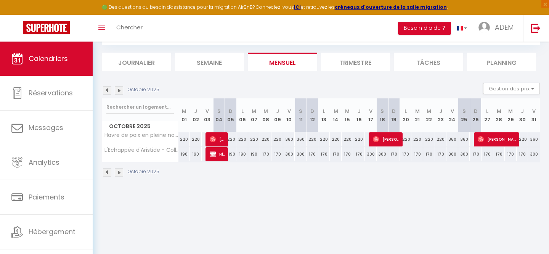
click at [276, 157] on div "170" at bounding box center [277, 154] width 12 height 14
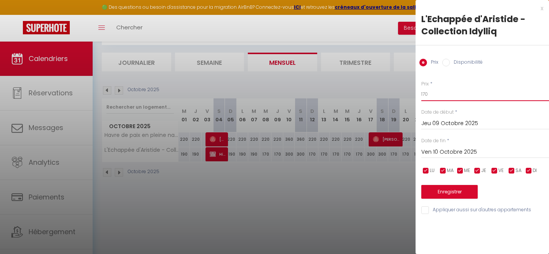
click at [438, 96] on input "170" at bounding box center [485, 94] width 128 height 14
click at [437, 152] on input "Ven 10 Octobre 2025" at bounding box center [485, 152] width 128 height 10
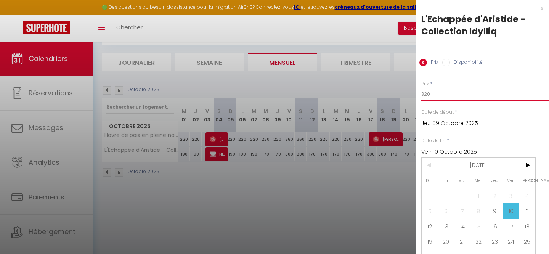
click at [425, 85] on div "Prix * 320" at bounding box center [485, 90] width 128 height 21
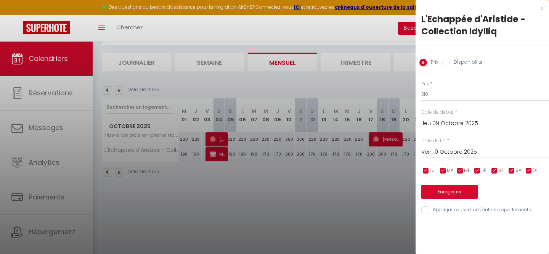
click at [450, 154] on input "Ven 10 Octobre 2025" at bounding box center [485, 152] width 128 height 10
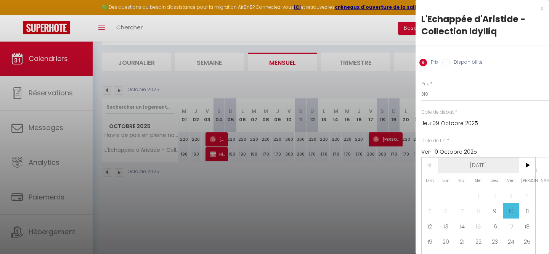
scroll to position [10, 0]
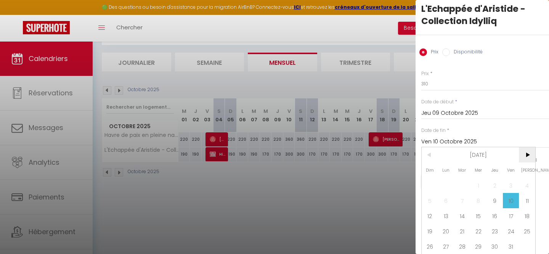
click at [524, 150] on span ">" at bounding box center [527, 154] width 16 height 15
click at [462, 200] on span "4" at bounding box center [462, 200] width 16 height 15
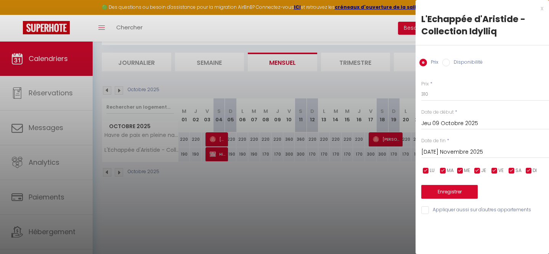
click at [528, 170] on input "checkbox" at bounding box center [529, 171] width 8 height 8
click at [479, 170] on input "checkbox" at bounding box center [478, 171] width 8 height 8
click at [461, 170] on input "checkbox" at bounding box center [460, 171] width 8 height 8
click at [445, 170] on input "checkbox" at bounding box center [443, 171] width 8 height 8
click at [432, 170] on span "LU" at bounding box center [432, 170] width 5 height 7
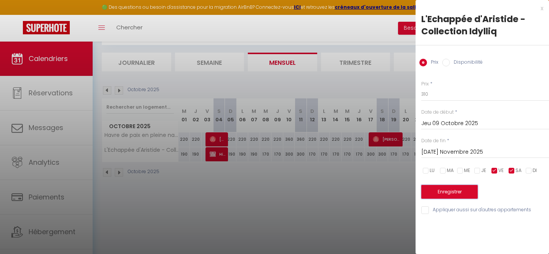
click at [440, 188] on button "Enregistrer" at bounding box center [449, 192] width 56 height 14
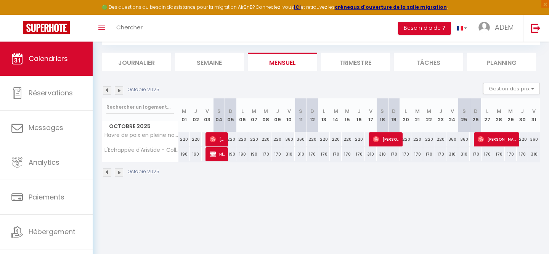
click at [106, 175] on img at bounding box center [107, 172] width 8 height 8
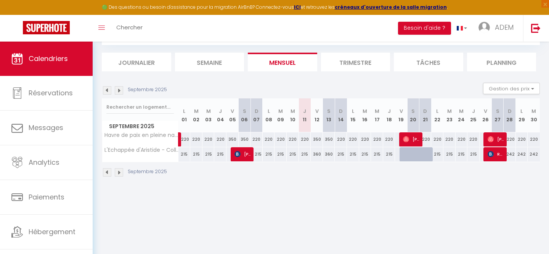
click at [119, 173] on img at bounding box center [119, 172] width 8 height 8
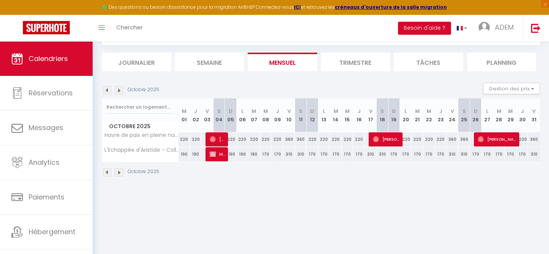
click at [119, 173] on img at bounding box center [119, 172] width 8 height 8
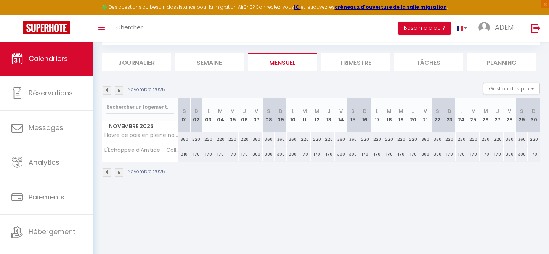
click at [255, 156] on div "300" at bounding box center [257, 154] width 12 height 14
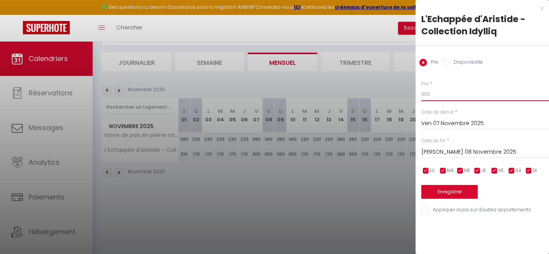
click at [445, 96] on input "300" at bounding box center [485, 94] width 128 height 14
click at [445, 146] on div "[PERSON_NAME] 08 Novembre 2025 < [DATE] > Dim Lun Mar Mer Jeu Ven Sam 1 2 3 4 5…" at bounding box center [485, 152] width 128 height 14
click at [446, 152] on input "[PERSON_NAME] 08 Novembre 2025" at bounding box center [485, 152] width 128 height 10
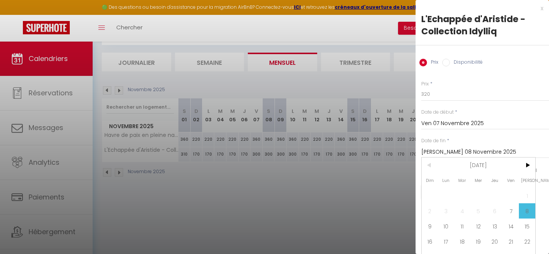
scroll to position [0, 0]
click at [457, 226] on span "11" at bounding box center [462, 225] width 16 height 15
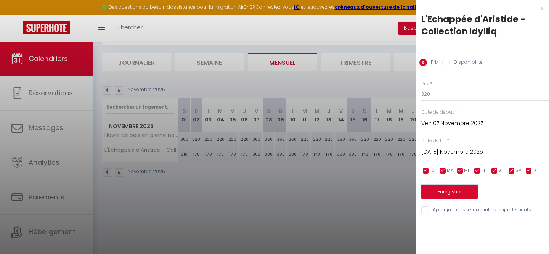
scroll to position [0, 0]
click at [453, 197] on button "Enregistrer" at bounding box center [449, 192] width 56 height 14
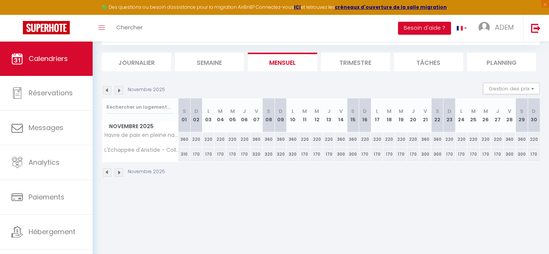
click at [107, 174] on img at bounding box center [107, 172] width 8 height 8
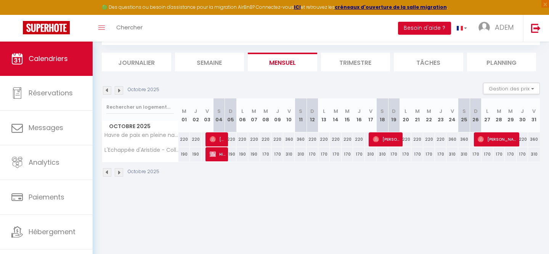
click at [108, 173] on img at bounding box center [107, 172] width 8 height 8
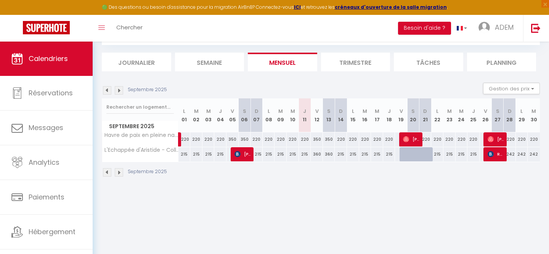
click at [117, 174] on img at bounding box center [119, 172] width 8 height 8
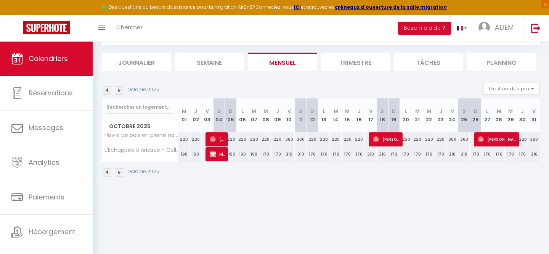
click at [287, 157] on div "310" at bounding box center [289, 154] width 12 height 14
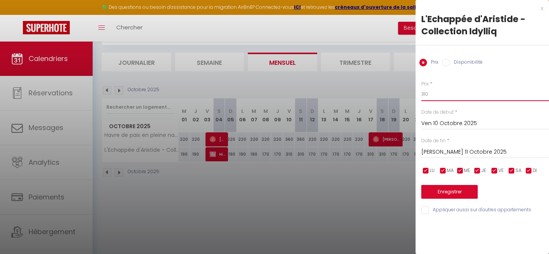
click at [448, 92] on input "310" at bounding box center [485, 94] width 128 height 14
click at [438, 149] on input "[PERSON_NAME] 11 Octobre 2025" at bounding box center [485, 152] width 128 height 10
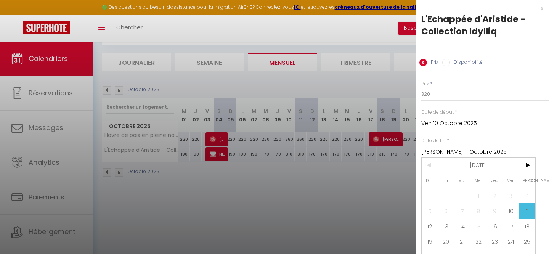
scroll to position [10, 0]
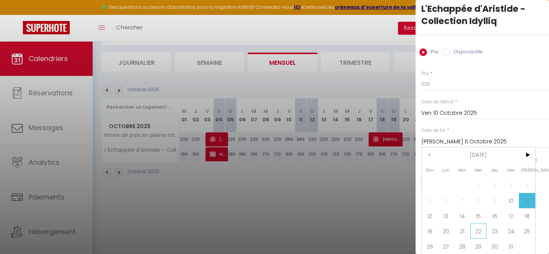
click at [473, 233] on span "22" at bounding box center [479, 230] width 16 height 15
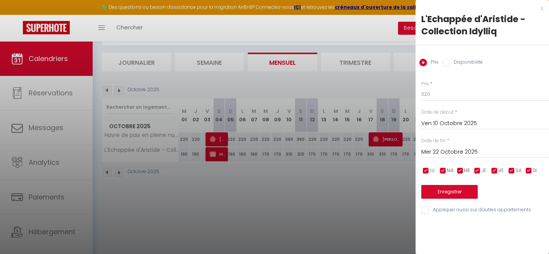
click at [528, 172] on input "checkbox" at bounding box center [529, 171] width 8 height 8
click at [483, 172] on span "JE" at bounding box center [483, 170] width 5 height 7
click at [454, 169] on div "LU MA ME JE VE SA DI" at bounding box center [485, 171] width 138 height 10
click at [438, 169] on div "LU MA ME JE VE SA DI" at bounding box center [485, 171] width 138 height 10
click at [433, 169] on span "LU" at bounding box center [432, 170] width 5 height 7
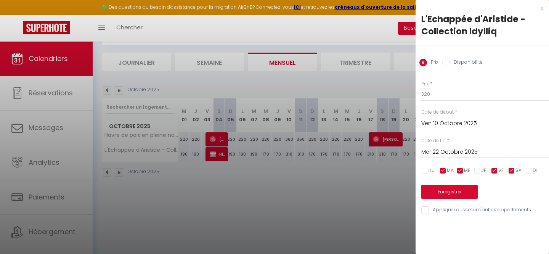
click at [445, 169] on input "checkbox" at bounding box center [443, 171] width 8 height 8
click at [461, 169] on input "checkbox" at bounding box center [460, 171] width 8 height 8
click at [459, 191] on button "Enregistrer" at bounding box center [449, 192] width 56 height 14
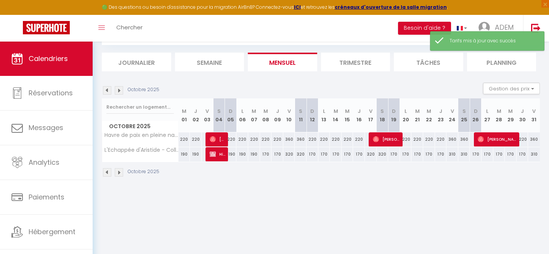
click at [453, 154] on div "310" at bounding box center [452, 154] width 12 height 14
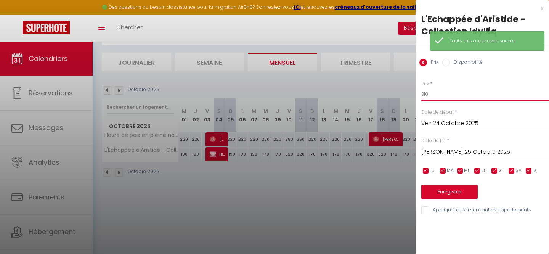
click at [449, 96] on input "310" at bounding box center [485, 94] width 128 height 14
click at [439, 152] on input "[PERSON_NAME] 25 Octobre 2025" at bounding box center [485, 152] width 128 height 10
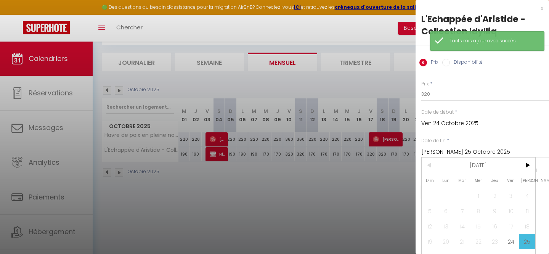
scroll to position [10, 0]
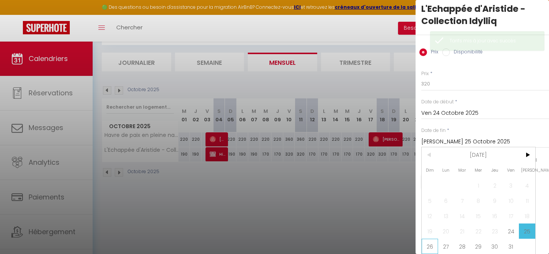
click at [431, 245] on span "26" at bounding box center [430, 246] width 16 height 15
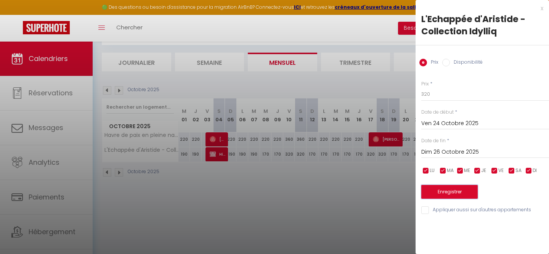
click at [449, 193] on button "Enregistrer" at bounding box center [449, 192] width 56 height 14
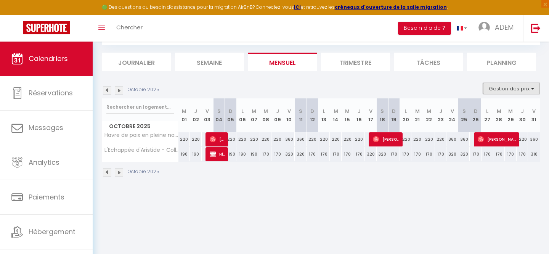
click at [518, 84] on button "Gestion des prix" at bounding box center [511, 88] width 57 height 11
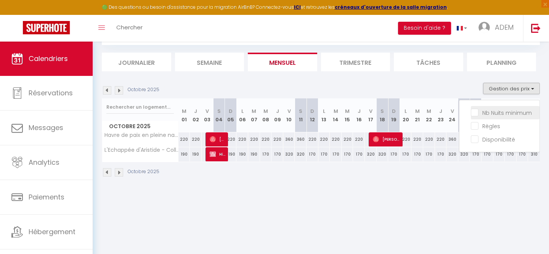
click at [485, 112] on input "Nb Nuits minimum" at bounding box center [505, 112] width 69 height 8
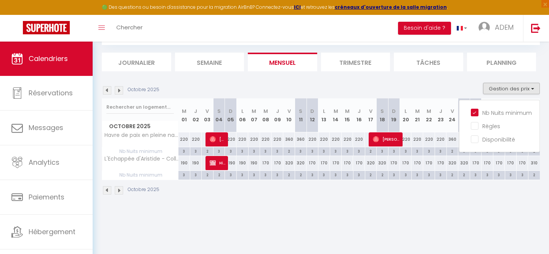
click at [376, 200] on div "Octobre 2025" at bounding box center [321, 191] width 438 height 22
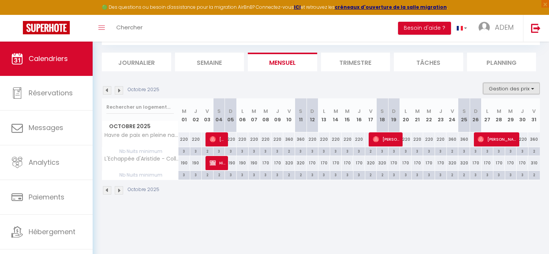
click at [499, 89] on button "Gestion des prix" at bounding box center [511, 88] width 57 height 11
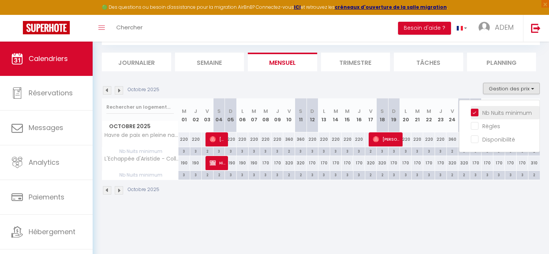
click at [482, 111] on input "Nb Nuits minimum" at bounding box center [505, 112] width 69 height 8
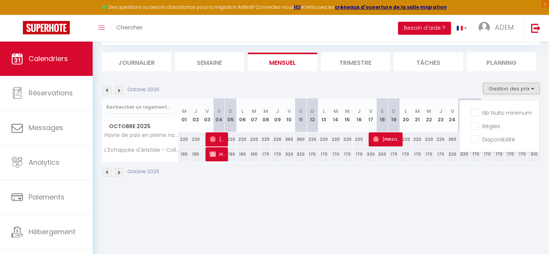
click at [366, 207] on body "🟢 Des questions ou besoin d'assistance pour la migration AirBnB? Connectez-vous…" at bounding box center [274, 127] width 549 height 254
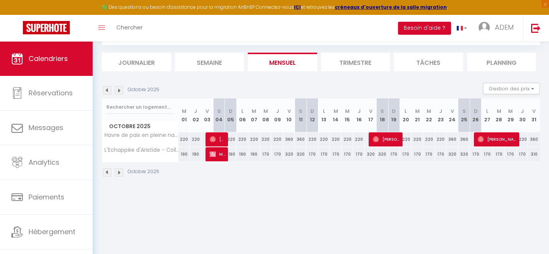
click at [119, 174] on img at bounding box center [119, 172] width 8 height 8
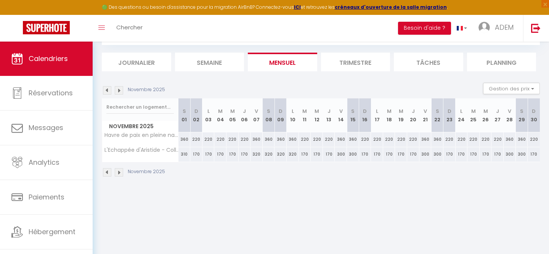
click at [119, 174] on img at bounding box center [119, 172] width 8 height 8
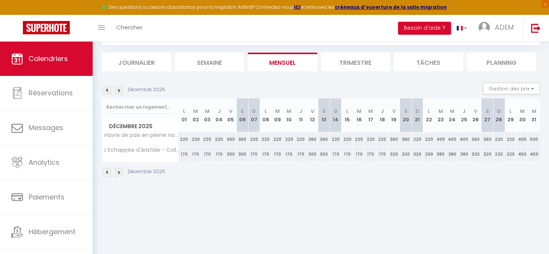
click at [119, 174] on img at bounding box center [119, 172] width 8 height 8
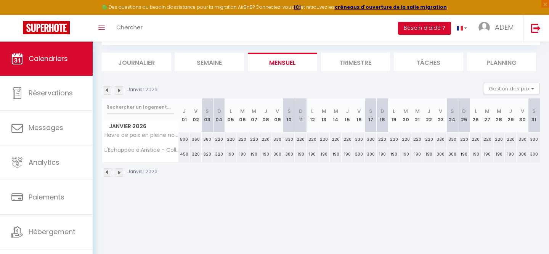
click at [103, 173] on img at bounding box center [107, 172] width 8 height 8
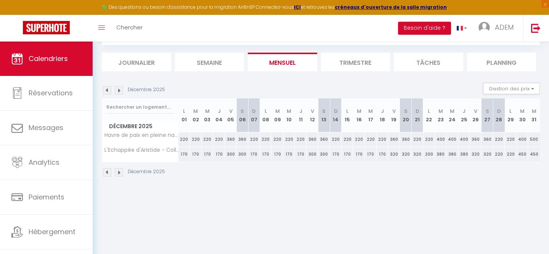
click at [103, 173] on img at bounding box center [107, 172] width 8 height 8
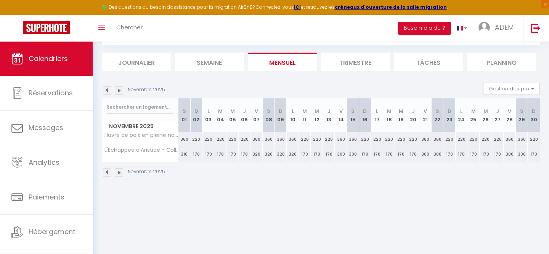
click at [105, 173] on img at bounding box center [107, 172] width 8 height 8
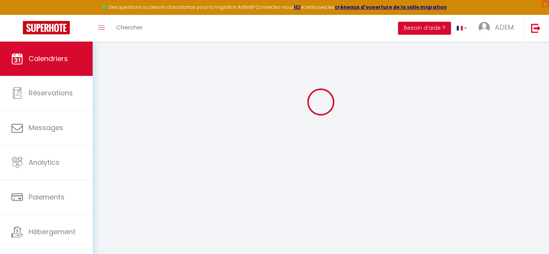
click at [107, 173] on div at bounding box center [321, 101] width 438 height 185
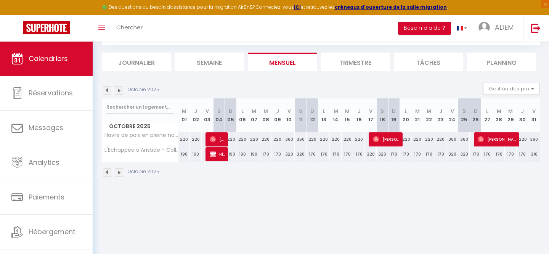
click at [108, 173] on img at bounding box center [107, 172] width 8 height 8
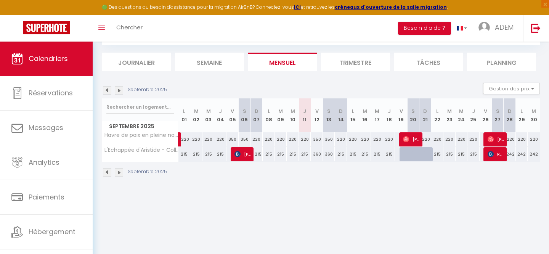
click at [119, 173] on img at bounding box center [119, 172] width 8 height 8
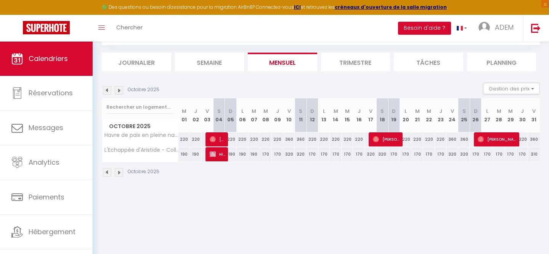
click at [237, 156] on div "190" at bounding box center [242, 154] width 12 height 14
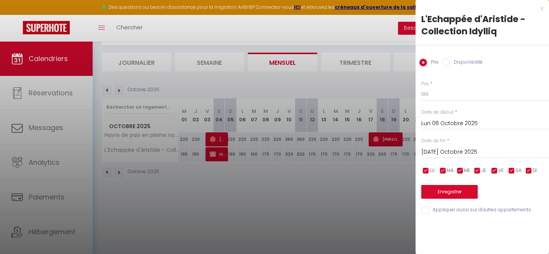
click at [452, 148] on input "[DATE] Octobre 2025" at bounding box center [485, 152] width 128 height 10
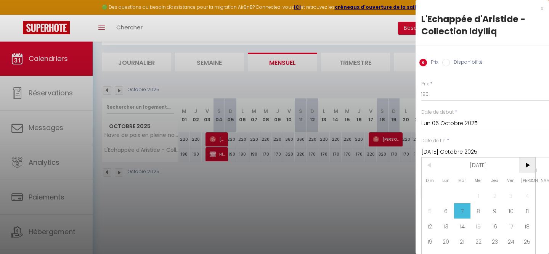
click at [530, 161] on span ">" at bounding box center [527, 164] width 16 height 15
click at [431, 165] on span "<" at bounding box center [430, 164] width 16 height 15
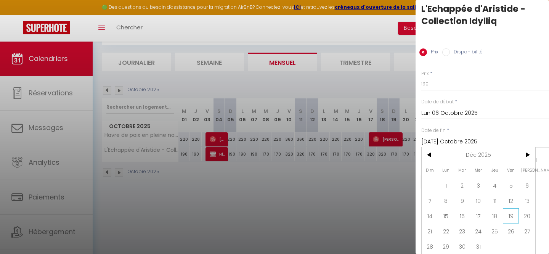
click at [509, 218] on span "19" at bounding box center [511, 215] width 16 height 15
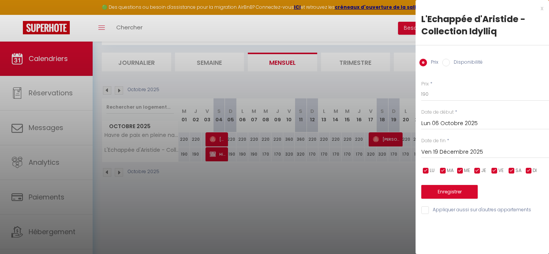
scroll to position [0, 0]
click at [509, 169] on input "checkbox" at bounding box center [512, 171] width 8 height 8
click at [495, 169] on input "checkbox" at bounding box center [495, 171] width 8 height 8
click at [453, 189] on button "Enregistrer" at bounding box center [449, 192] width 56 height 14
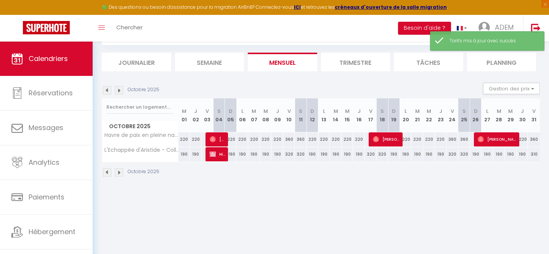
click at [118, 173] on img at bounding box center [119, 172] width 8 height 8
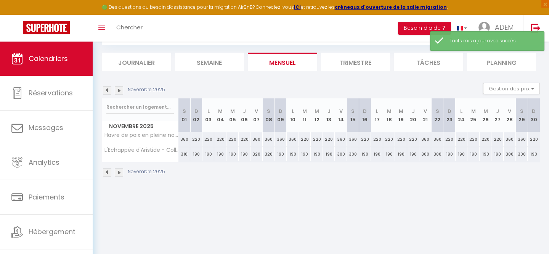
click at [107, 173] on img at bounding box center [107, 172] width 8 height 8
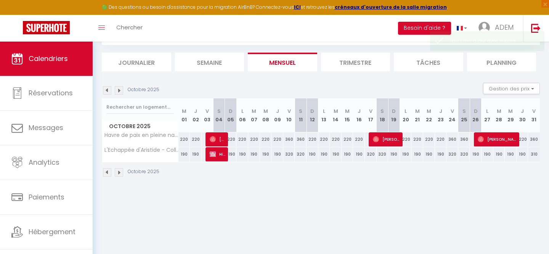
click at [535, 157] on div "310" at bounding box center [534, 154] width 12 height 14
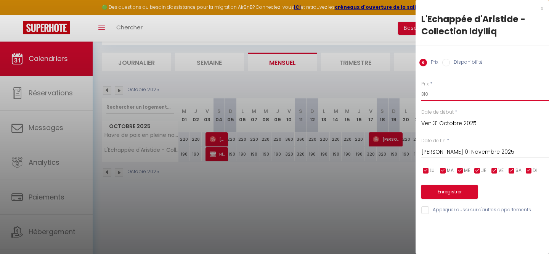
click at [428, 90] on input "310" at bounding box center [485, 94] width 128 height 14
click at [427, 156] on input "[PERSON_NAME] 01 Novembre 2025" at bounding box center [485, 152] width 128 height 10
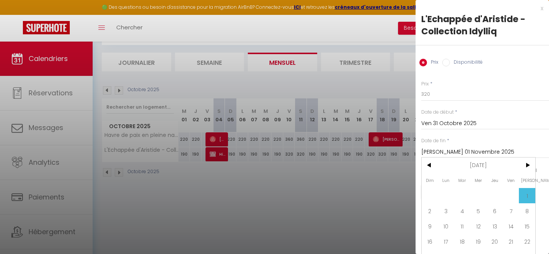
scroll to position [0, 0]
click at [434, 212] on span "2" at bounding box center [430, 210] width 16 height 15
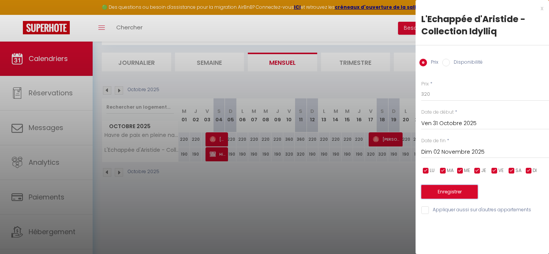
scroll to position [0, 0]
click at [430, 194] on button "Enregistrer" at bounding box center [449, 192] width 56 height 14
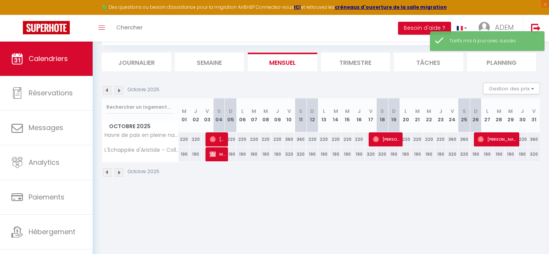
click at [119, 175] on img at bounding box center [119, 172] width 8 height 8
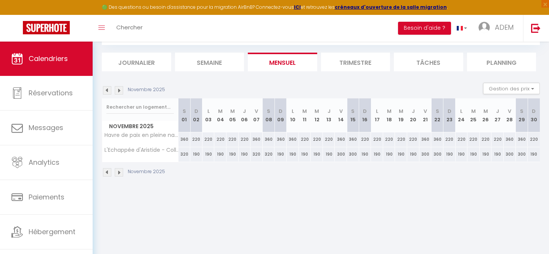
click at [254, 155] on div "320" at bounding box center [257, 154] width 12 height 14
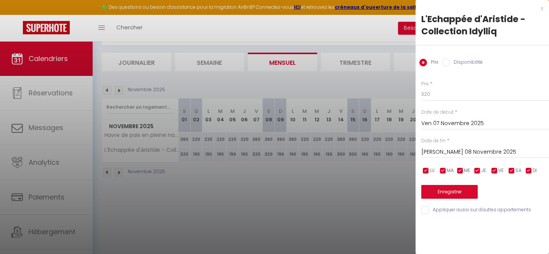
click at [448, 153] on input "[PERSON_NAME] 08 Novembre 2025" at bounding box center [485, 152] width 128 height 10
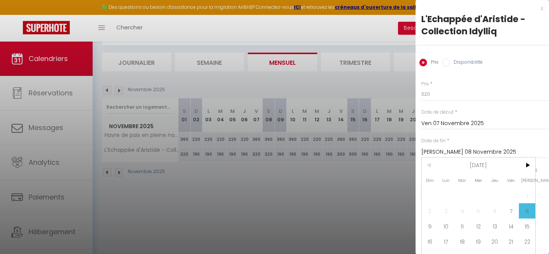
scroll to position [26, 0]
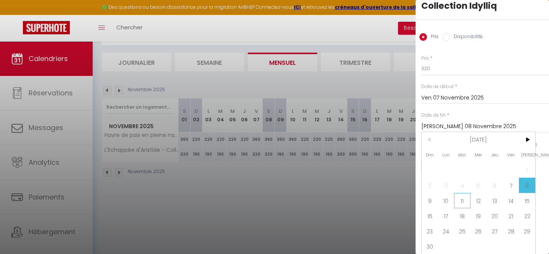
click at [462, 201] on span "11" at bounding box center [462, 200] width 16 height 15
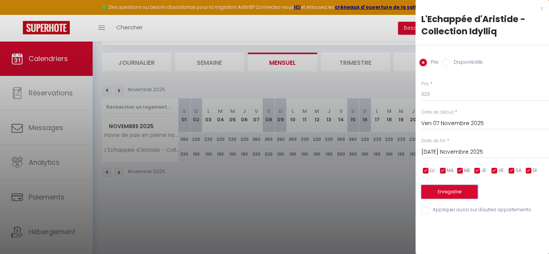
click at [443, 192] on button "Enregistrer" at bounding box center [449, 192] width 56 height 14
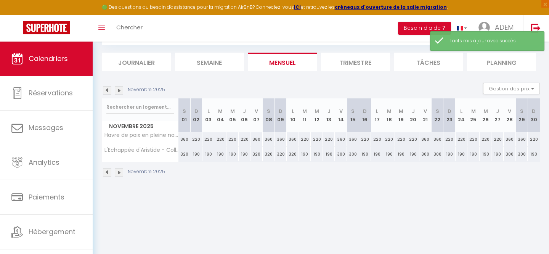
click at [321, 156] on div "190" at bounding box center [317, 154] width 12 height 14
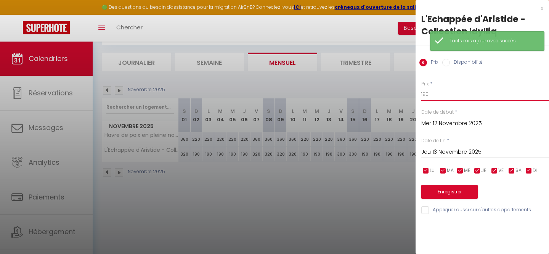
click at [430, 95] on input "190" at bounding box center [485, 94] width 128 height 14
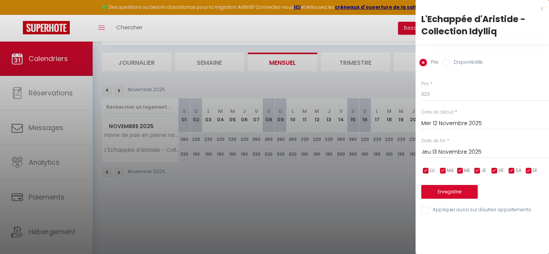
click at [531, 168] on input "checkbox" at bounding box center [529, 171] width 8 height 8
click at [479, 169] on input "checkbox" at bounding box center [478, 171] width 8 height 8
click at [464, 169] on span "ME" at bounding box center [467, 170] width 6 height 7
click at [448, 169] on span "MA" at bounding box center [450, 170] width 7 height 7
click at [428, 169] on input "checkbox" at bounding box center [426, 171] width 8 height 8
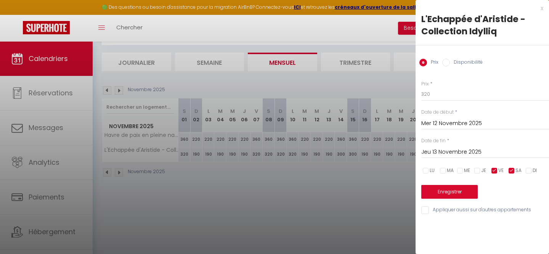
click at [447, 152] on input "Jeu 13 Novembre 2025" at bounding box center [485, 152] width 128 height 10
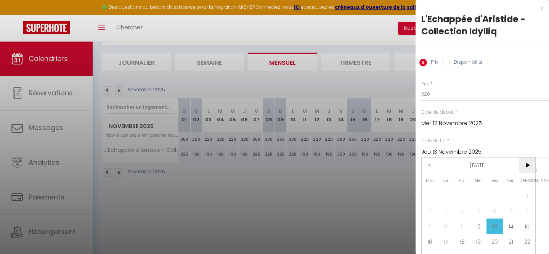
click at [524, 165] on span ">" at bounding box center [527, 164] width 16 height 15
click at [506, 221] on span "19" at bounding box center [511, 225] width 16 height 15
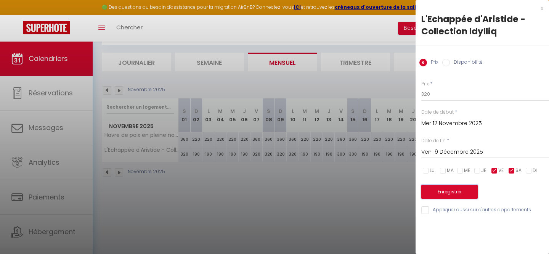
click at [461, 195] on button "Enregistrer" at bounding box center [449, 192] width 56 height 14
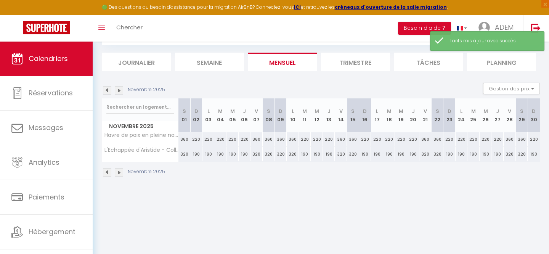
click at [351, 208] on body "🟢 Des questions ou besoin d'assistance pour la migration AirBnB? Connectez-vous…" at bounding box center [274, 127] width 549 height 254
click at [116, 173] on img at bounding box center [119, 172] width 8 height 8
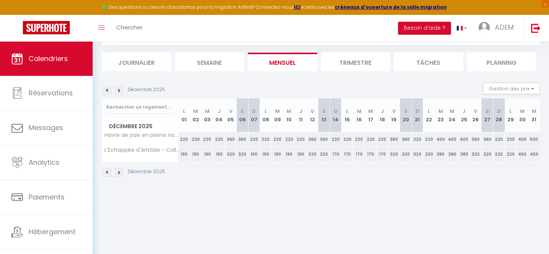
click at [106, 173] on img at bounding box center [107, 172] width 8 height 8
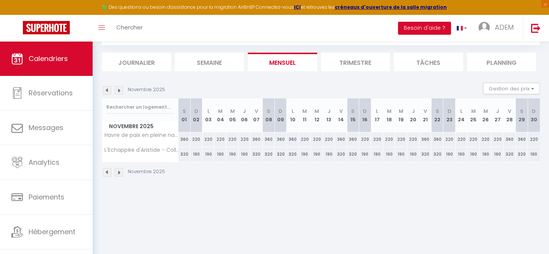
click at [106, 173] on img at bounding box center [107, 172] width 8 height 8
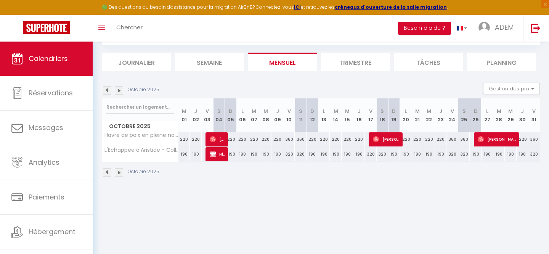
click at [106, 173] on img at bounding box center [107, 172] width 8 height 8
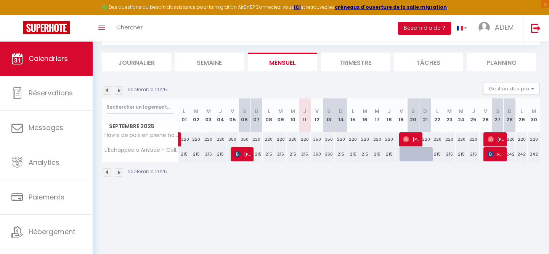
click at [120, 172] on img at bounding box center [119, 172] width 8 height 8
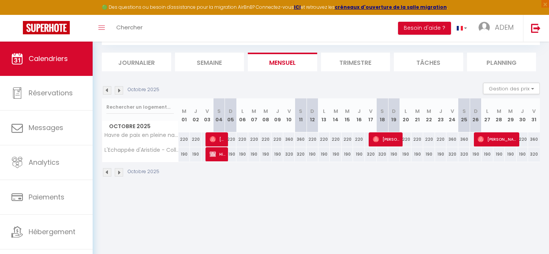
click at [120, 172] on img at bounding box center [119, 172] width 8 height 8
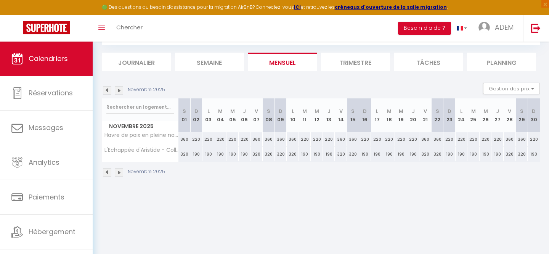
click at [120, 172] on img at bounding box center [119, 172] width 8 height 8
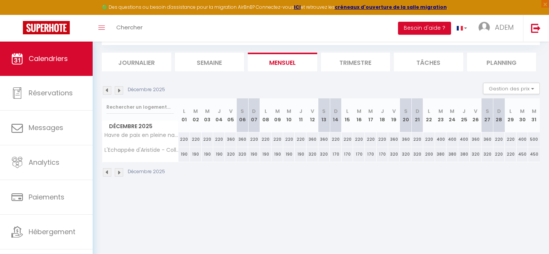
click at [120, 172] on img at bounding box center [119, 172] width 8 height 8
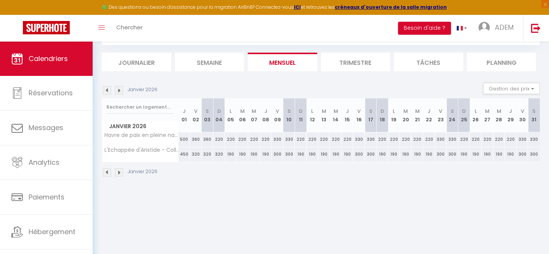
click at [120, 172] on img at bounding box center [119, 172] width 8 height 8
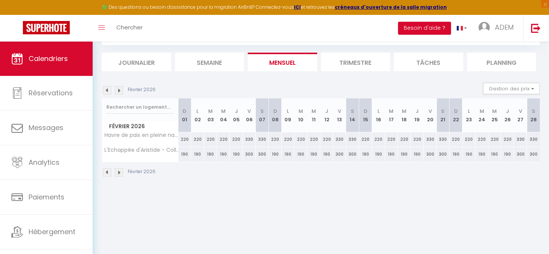
click at [109, 173] on img at bounding box center [107, 172] width 8 height 8
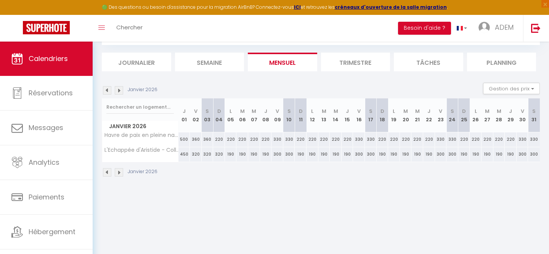
click at [109, 173] on img at bounding box center [107, 172] width 8 height 8
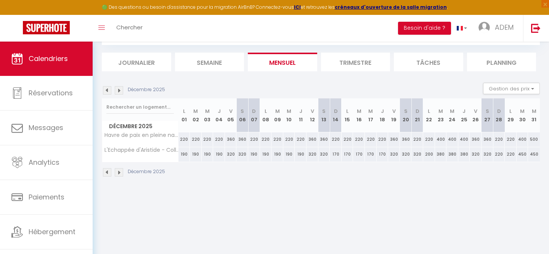
click at [109, 173] on img at bounding box center [107, 172] width 8 height 8
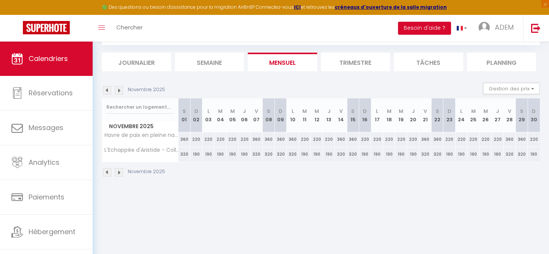
click at [109, 173] on img at bounding box center [107, 172] width 8 height 8
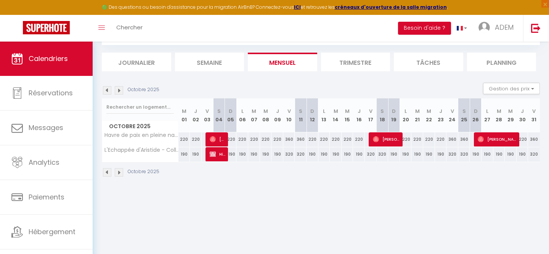
click at [108, 173] on img at bounding box center [107, 172] width 8 height 8
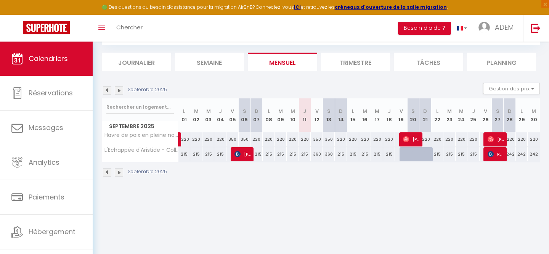
click at [117, 173] on img at bounding box center [119, 172] width 8 height 8
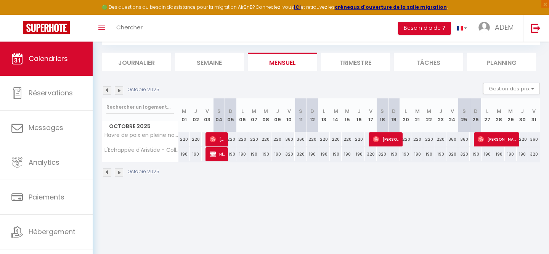
click at [117, 173] on img at bounding box center [119, 172] width 8 height 8
